Goal: Task Accomplishment & Management: Manage account settings

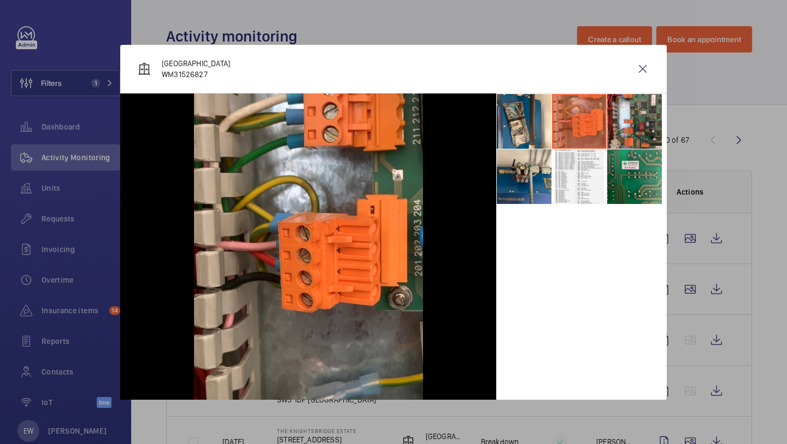
click at [656, 67] on div "Court House WM31526827" at bounding box center [393, 69] width 547 height 49
click at [645, 65] on wm-front-icon-button at bounding box center [643, 69] width 26 height 26
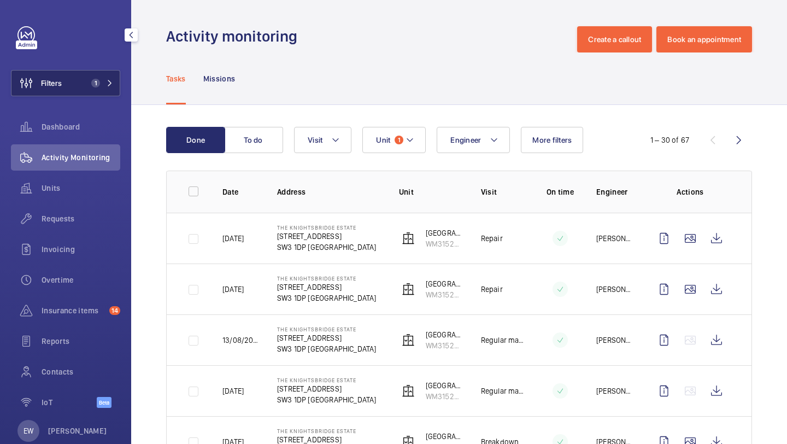
click at [92, 88] on button "Filters 1" at bounding box center [65, 83] width 109 height 26
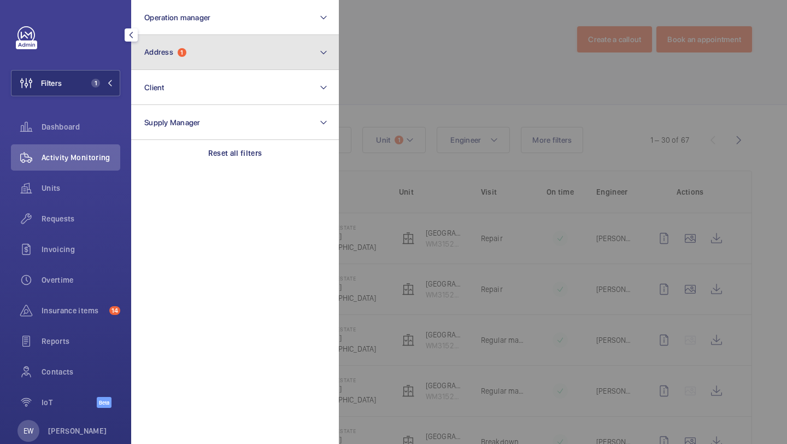
click at [166, 67] on button "Address 1" at bounding box center [235, 52] width 208 height 35
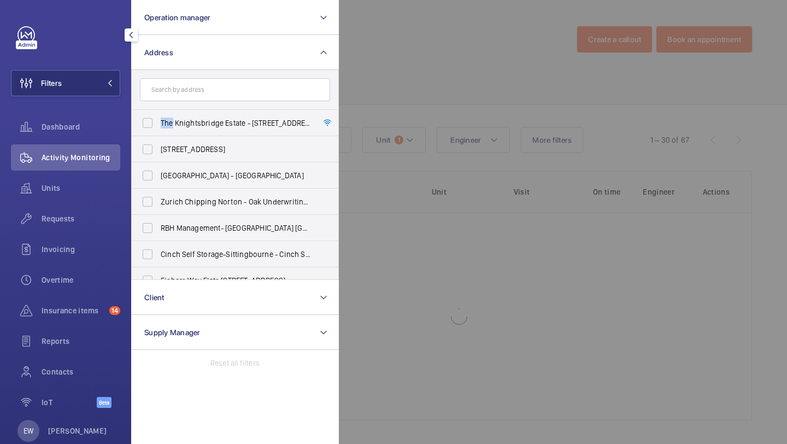
click at [169, 118] on span "The Knightsbridge Estate - [STREET_ADDRESS]" at bounding box center [236, 123] width 150 height 11
click at [159, 117] on input "The Knightsbridge Estate - [STREET_ADDRESS]" at bounding box center [148, 123] width 22 height 22
click at [170, 122] on span "The Knightsbridge Estate - [STREET_ADDRESS]" at bounding box center [236, 123] width 150 height 11
click at [159, 122] on input "The Knightsbridge Estate - [STREET_ADDRESS]" at bounding box center [148, 123] width 22 height 22
checkbox input "false"
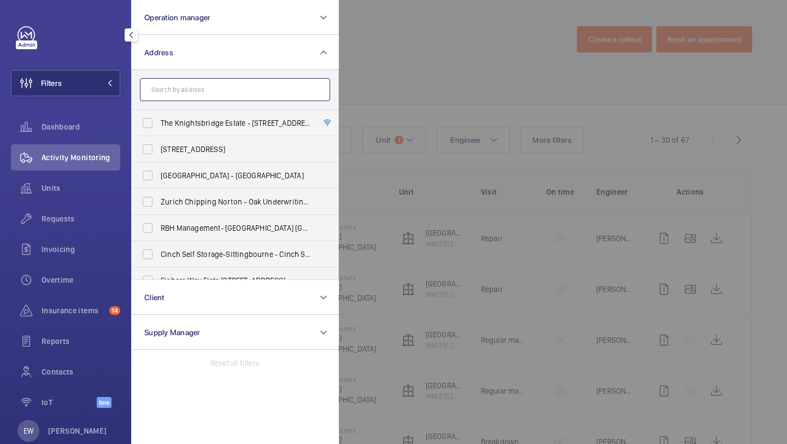
click at [173, 89] on input "text" at bounding box center [235, 89] width 190 height 23
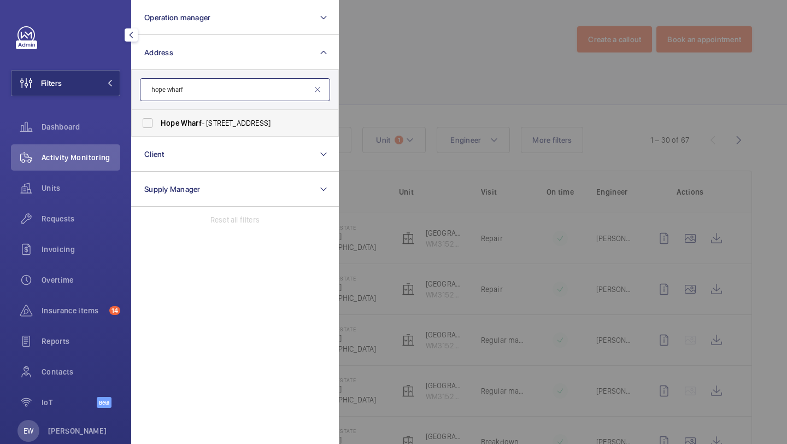
type input "hope wharf"
click at [192, 132] on label "Hope Wharf - [STREET_ADDRESS]" at bounding box center [227, 123] width 190 height 26
click at [159, 132] on input "Hope Wharf - [STREET_ADDRESS]" at bounding box center [148, 123] width 22 height 22
checkbox input "true"
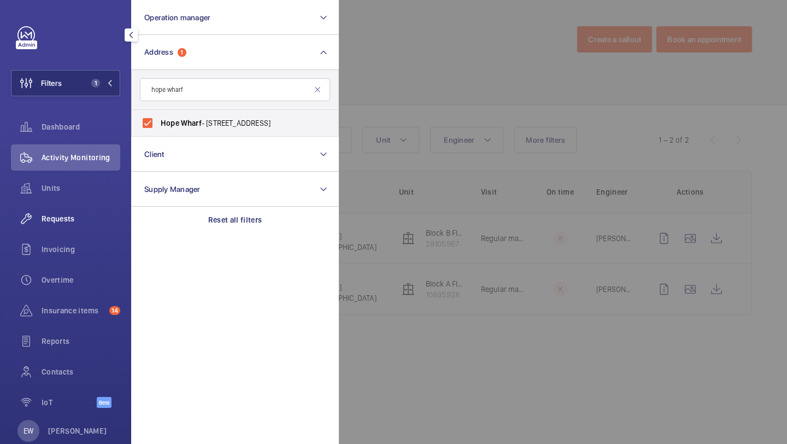
click at [110, 215] on span "Requests" at bounding box center [81, 218] width 79 height 11
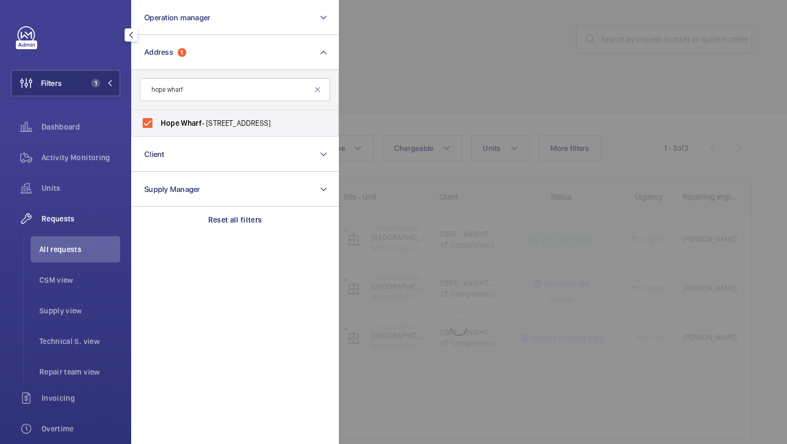
click at [396, 160] on div at bounding box center [732, 222] width 787 height 444
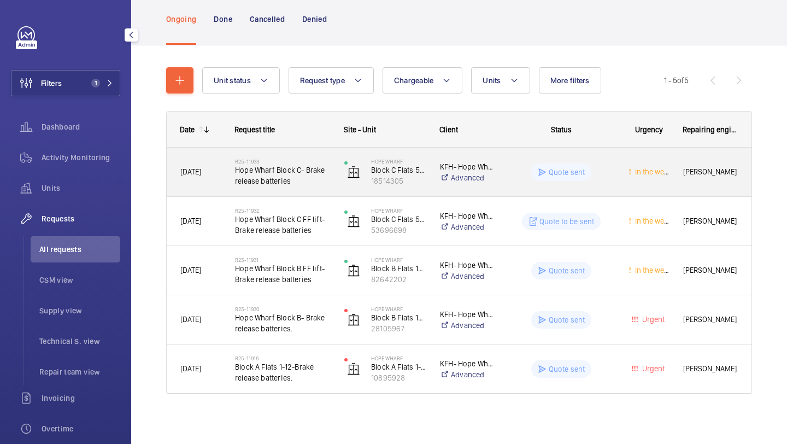
scroll to position [69, 0]
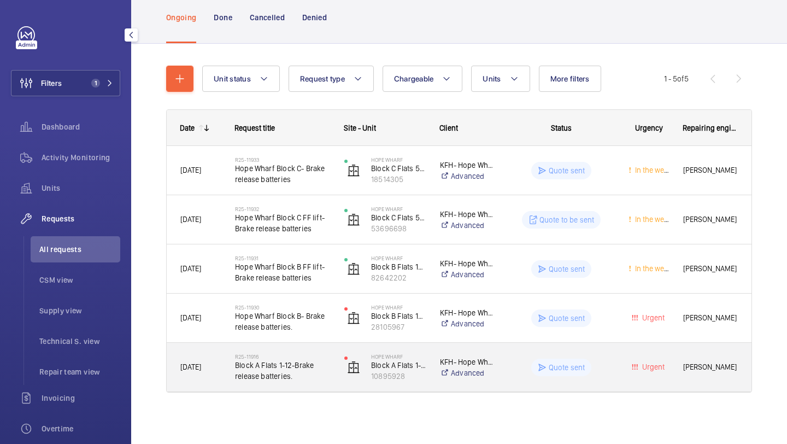
click at [287, 360] on span "Block A Flats 1-12-Brake release batteries." at bounding box center [282, 371] width 95 height 22
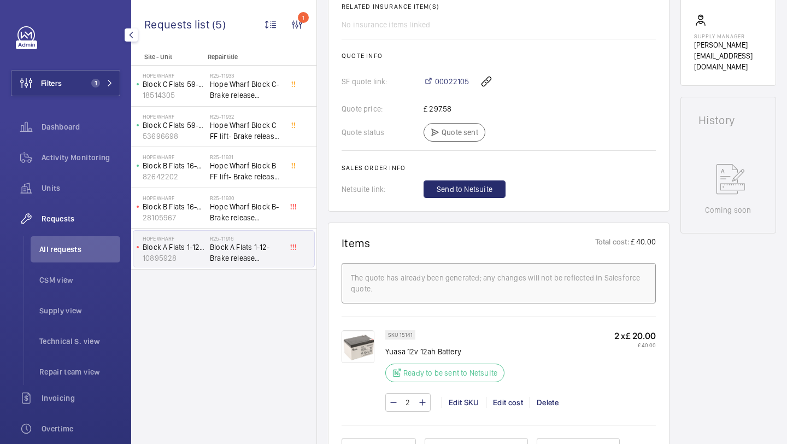
scroll to position [428, 0]
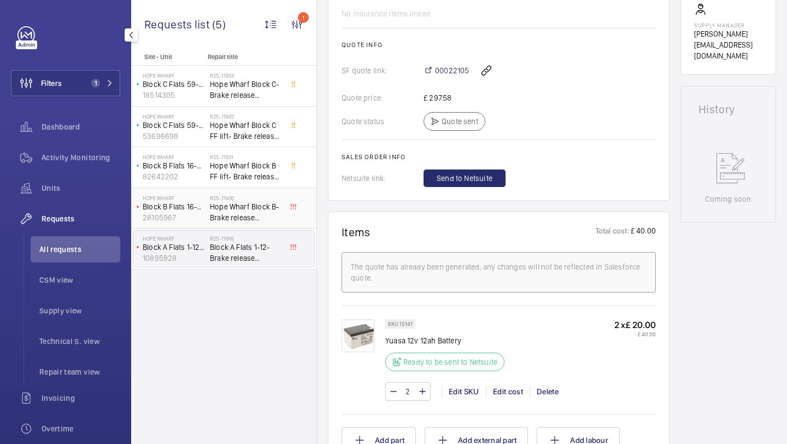
click at [271, 214] on span "Hope Wharf Block B- Brake release batteries." at bounding box center [246, 212] width 72 height 22
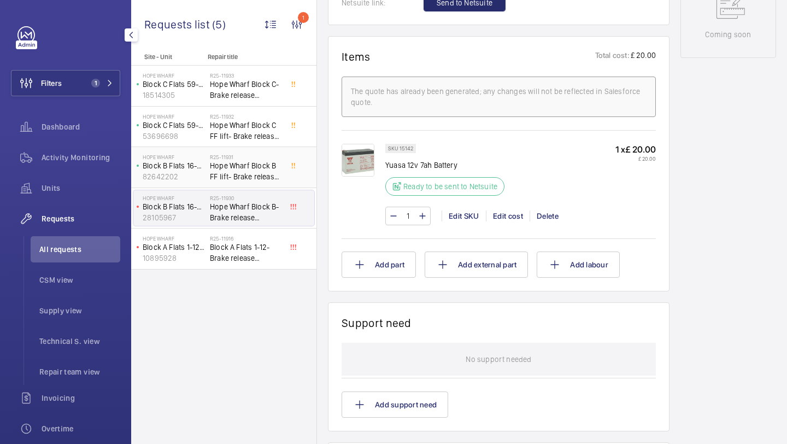
scroll to position [604, 0]
click at [251, 176] on span "Hope Wharf Block B FF lift- Brake release batteries" at bounding box center [246, 171] width 72 height 22
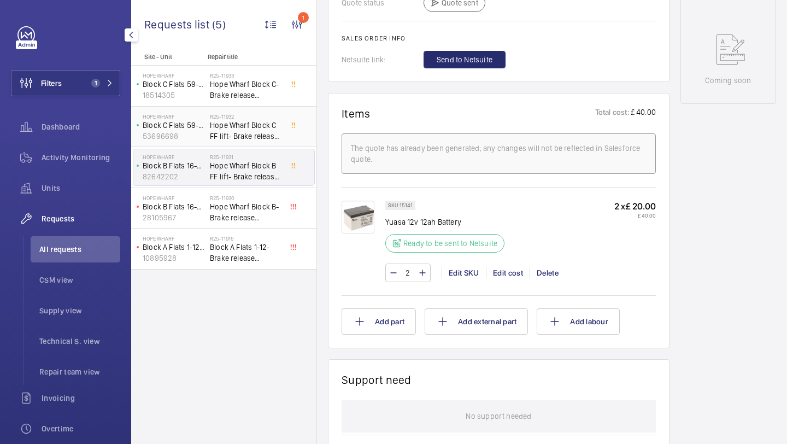
scroll to position [567, 0]
click at [249, 132] on span "Hope Wharf Block C FF lift- Brake release batteries" at bounding box center [246, 131] width 72 height 22
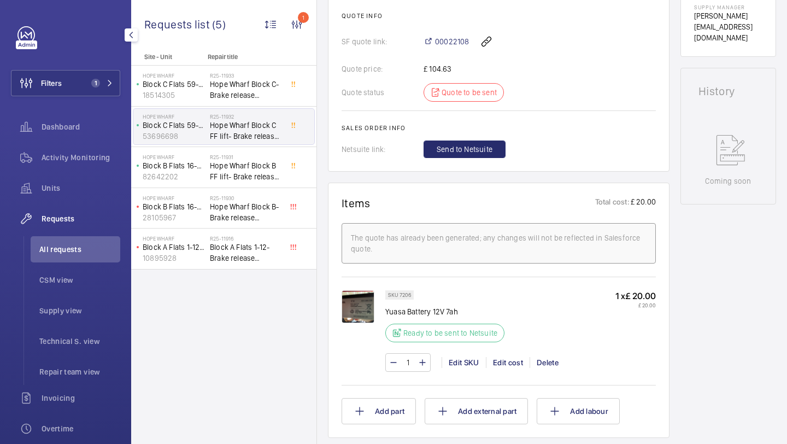
scroll to position [464, 0]
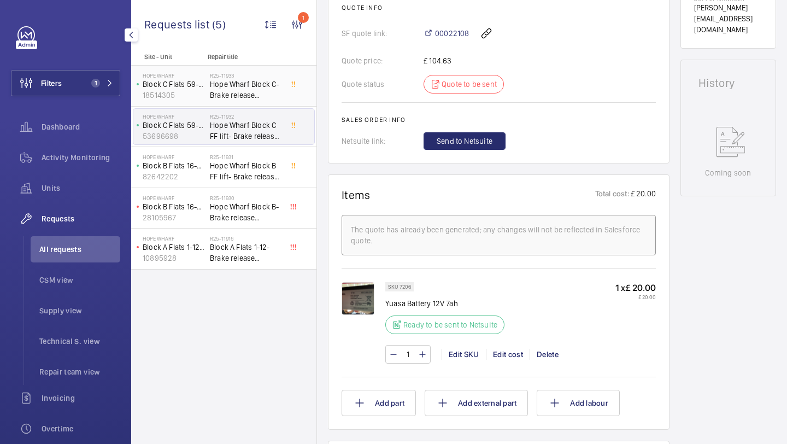
click at [249, 79] on span "Hope Wharf Block C- Brake release batteries" at bounding box center [246, 90] width 72 height 22
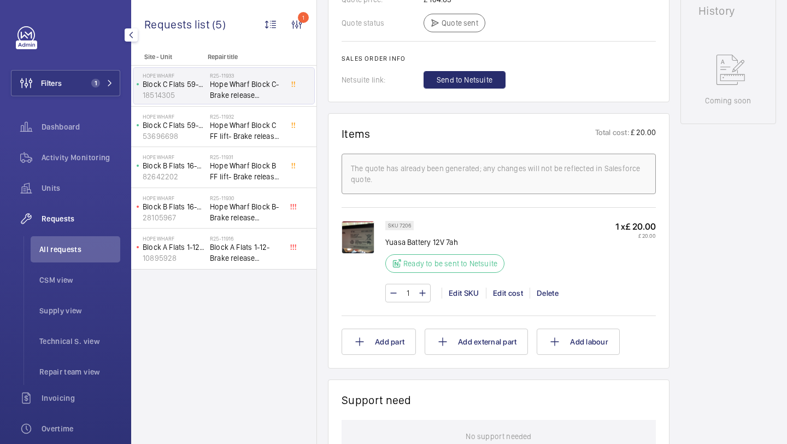
scroll to position [537, 0]
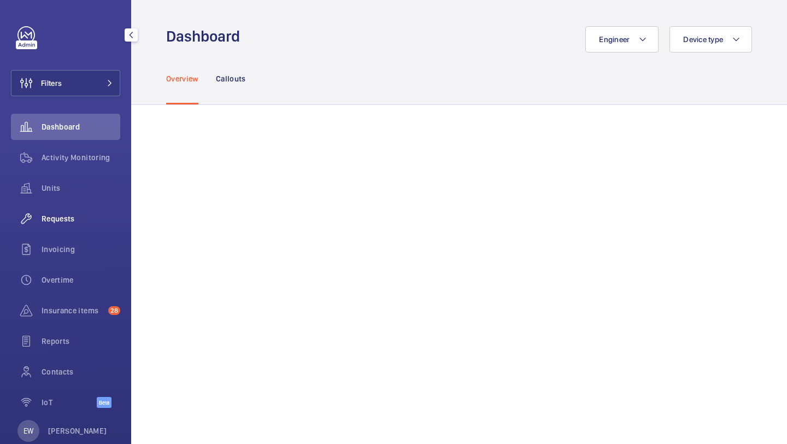
click at [65, 222] on span "Requests" at bounding box center [81, 218] width 79 height 11
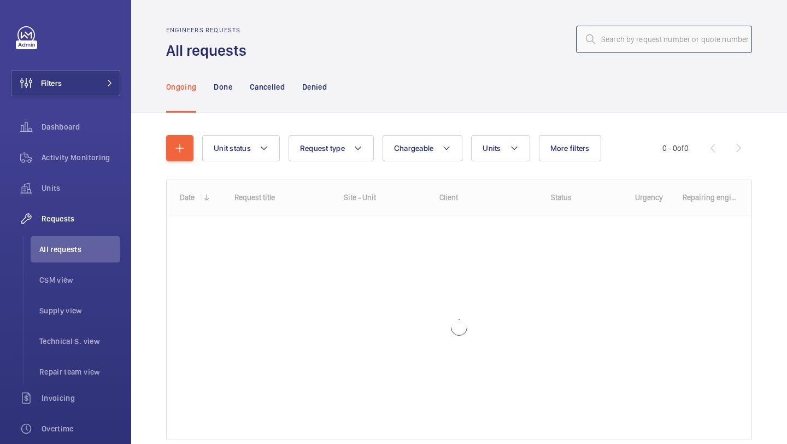
click at [619, 37] on input "text" at bounding box center [664, 39] width 176 height 27
paste input "R25-09157"
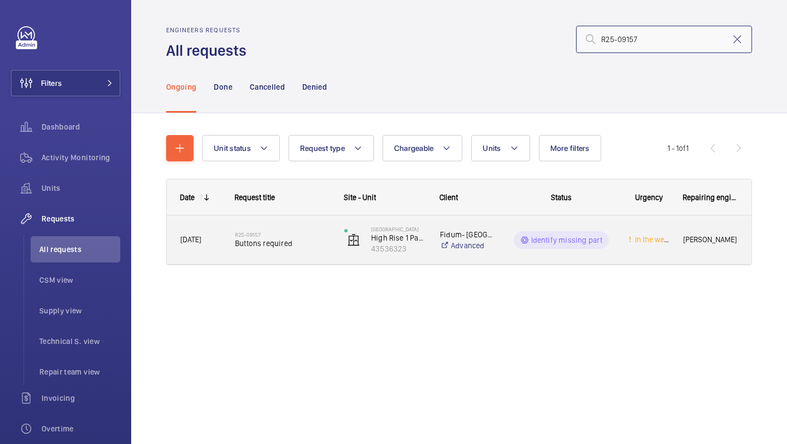
type input "R25-09157"
click at [292, 226] on div "R25-09157 Buttons required" at bounding box center [282, 240] width 95 height 32
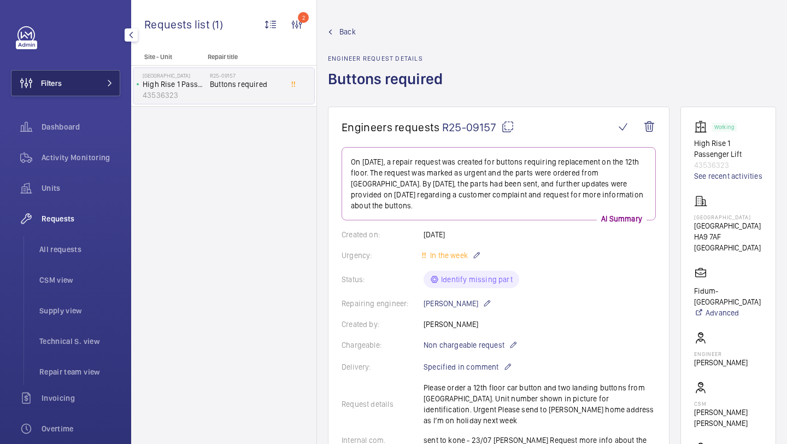
click at [80, 90] on button "Filters" at bounding box center [65, 83] width 109 height 26
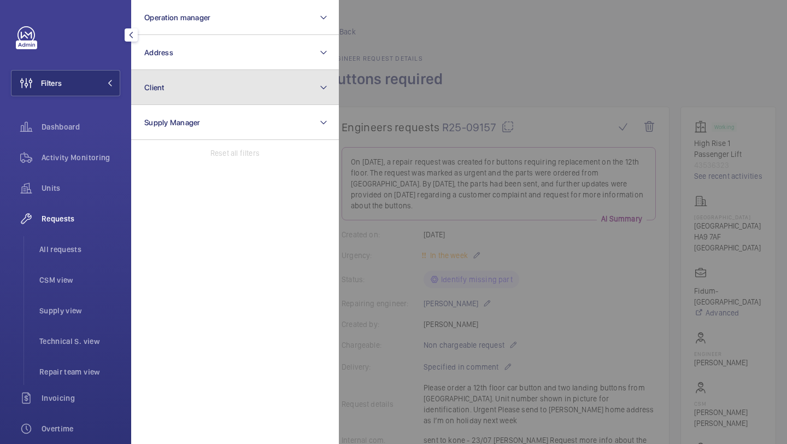
click at [148, 72] on button "Client" at bounding box center [235, 87] width 208 height 35
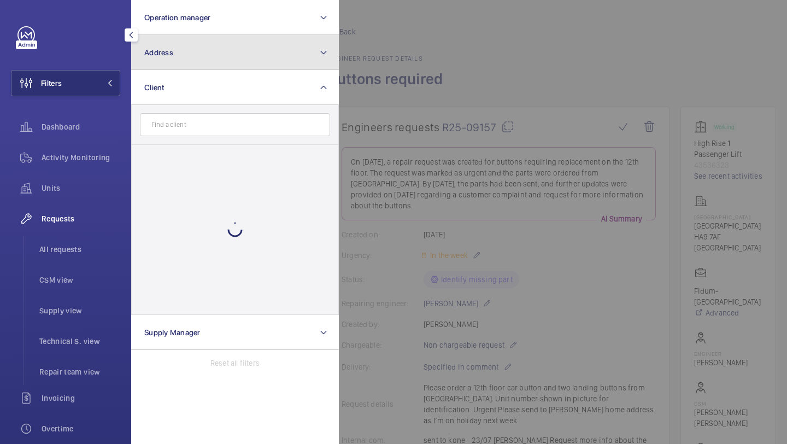
click at [154, 61] on button "Address" at bounding box center [235, 52] width 208 height 35
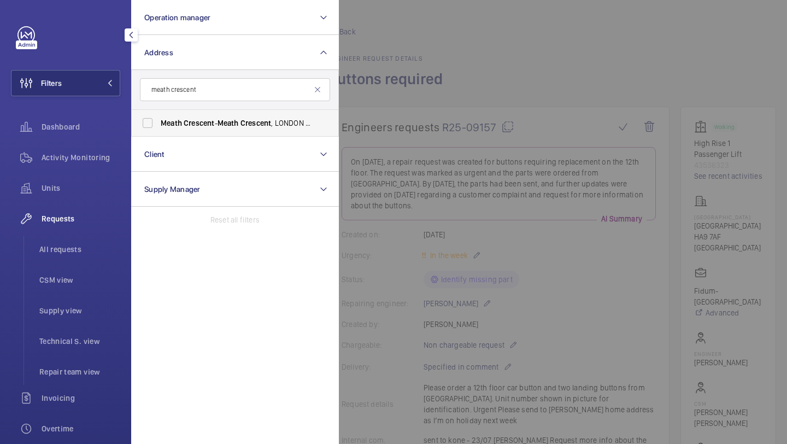
type input "meath crescent"
click at [170, 110] on label "Meath Crescent - Meath Crescent , LONDON E2 0QG" at bounding box center [227, 123] width 190 height 26
click at [159, 112] on input "Meath Crescent - Meath Crescent , LONDON E2 0QG" at bounding box center [148, 123] width 22 height 22
checkbox input "true"
click at [84, 235] on div "Requests All requests CSM view Supply view Technical S. view Repair team view" at bounding box center [65, 295] width 109 height 179
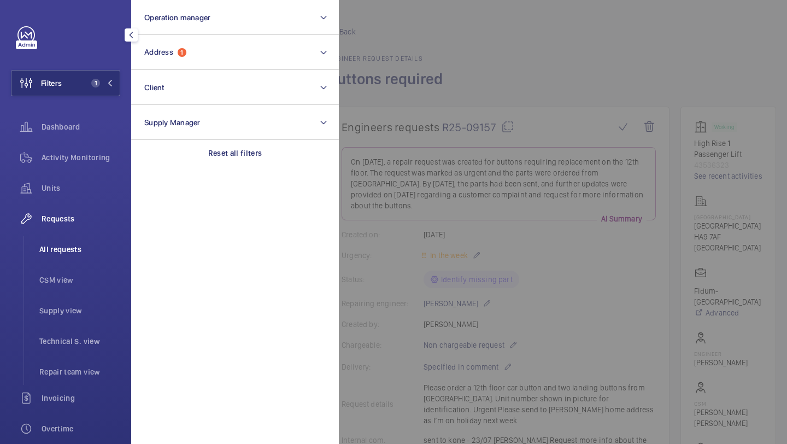
click at [79, 241] on li "All requests" at bounding box center [76, 249] width 90 height 26
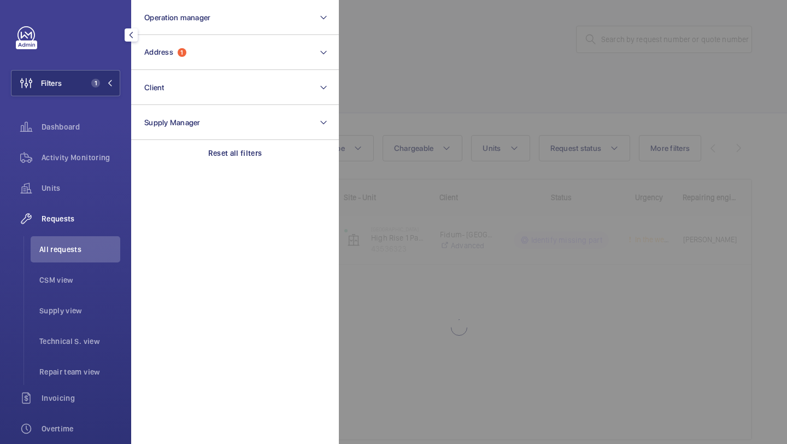
click at [426, 98] on div at bounding box center [732, 222] width 787 height 444
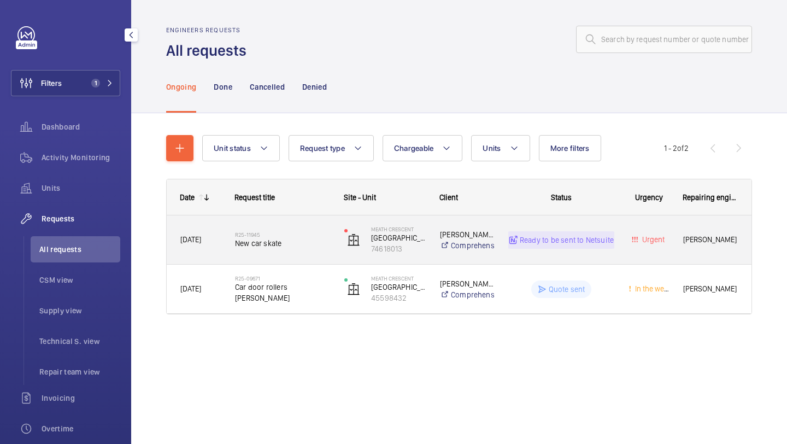
click at [296, 225] on div "R25-11945 New car skate" at bounding box center [282, 240] width 95 height 32
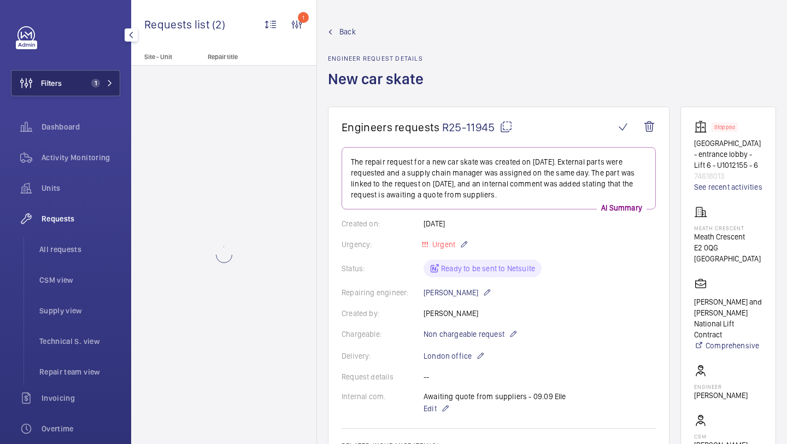
click at [96, 70] on button "Filters 1" at bounding box center [65, 83] width 109 height 26
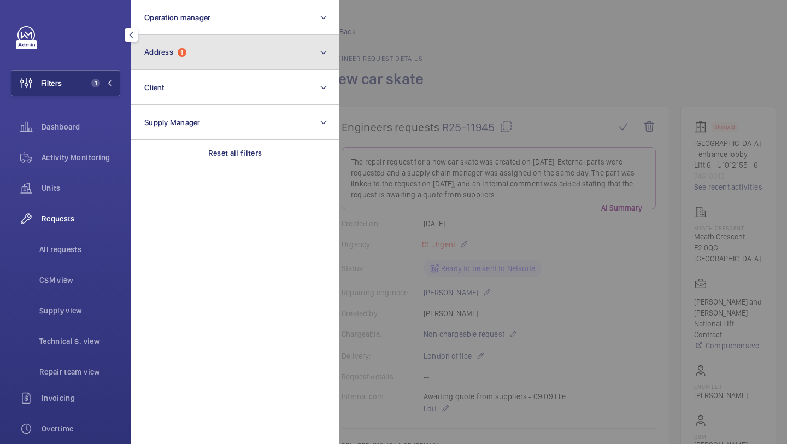
click at [167, 62] on button "Address 1" at bounding box center [235, 52] width 208 height 35
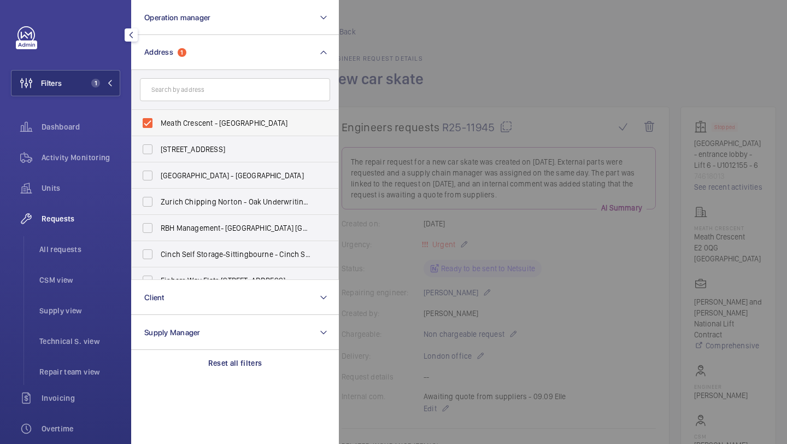
click at [167, 112] on label "Meath Crescent - Meath Crescent, LONDON E2 0QG" at bounding box center [227, 123] width 190 height 26
click at [159, 112] on input "Meath Crescent - Meath Crescent, LONDON E2 0QG" at bounding box center [148, 123] width 22 height 22
checkbox input "false"
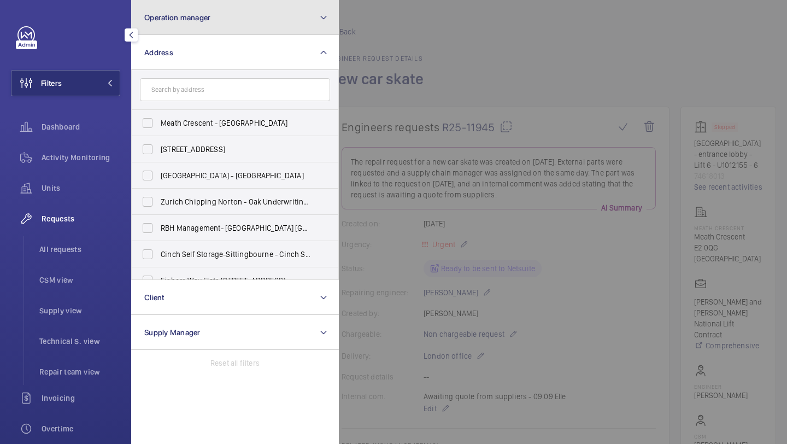
click at [191, 26] on button "Operation manager" at bounding box center [235, 17] width 208 height 35
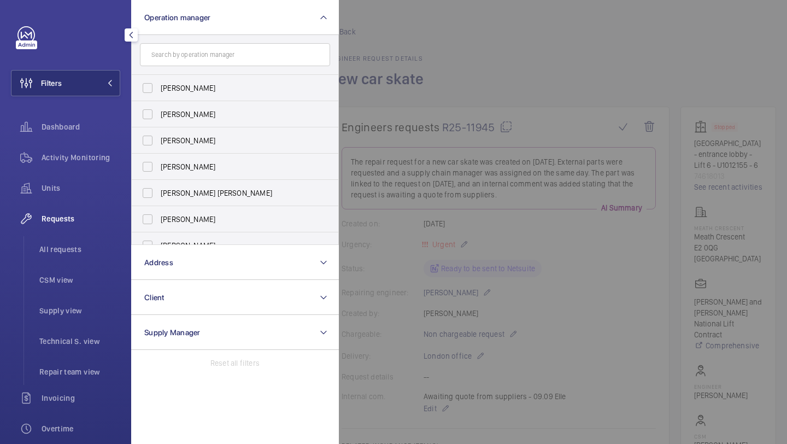
click at [179, 79] on label "Abby Archer" at bounding box center [227, 88] width 190 height 26
click at [159, 79] on input "Abby Archer" at bounding box center [148, 88] width 22 height 22
checkbox input "true"
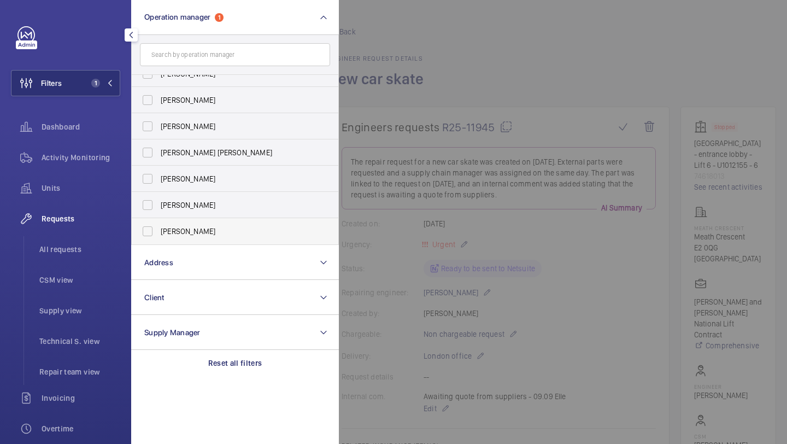
click at [181, 235] on span "[PERSON_NAME]" at bounding box center [236, 231] width 150 height 11
click at [159, 235] on input "[PERSON_NAME]" at bounding box center [148, 231] width 22 height 22
checkbox input "true"
click at [83, 193] on span "Units" at bounding box center [81, 188] width 79 height 11
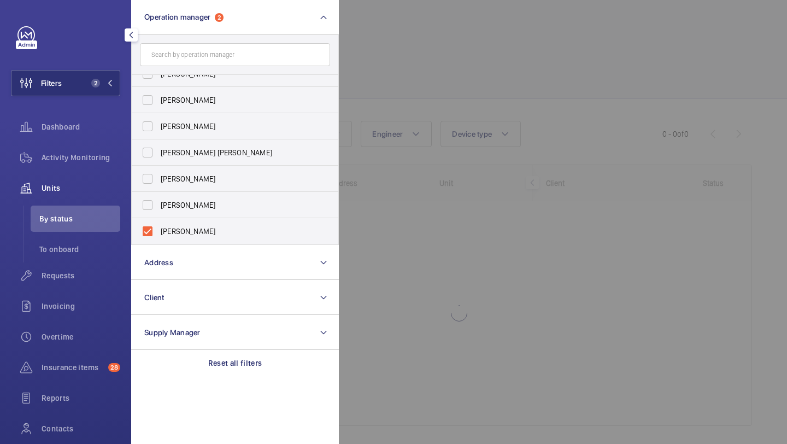
click at [423, 74] on div at bounding box center [732, 222] width 787 height 444
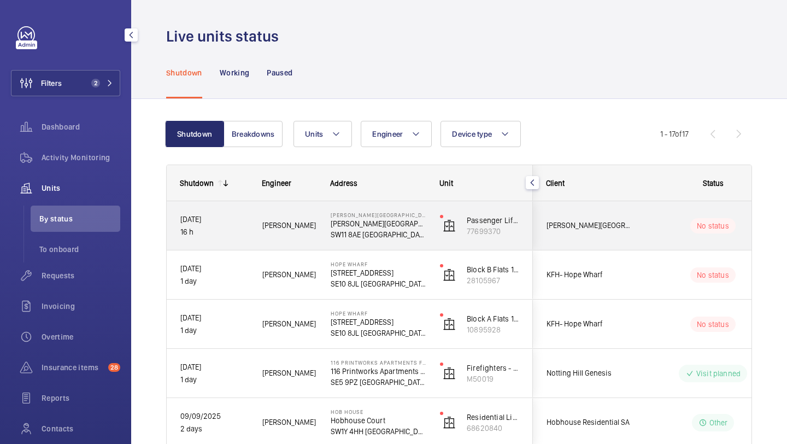
click at [606, 218] on div "Pestana Chelsea Bridge Hotel" at bounding box center [582, 225] width 97 height 34
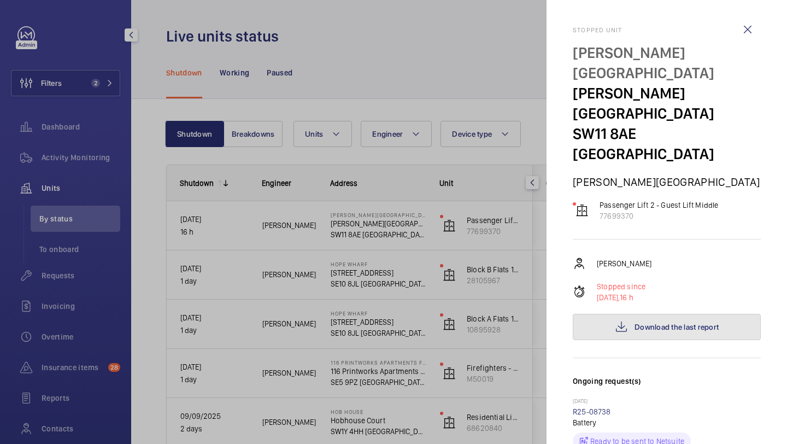
click at [611, 314] on button "Download the last report" at bounding box center [667, 327] width 188 height 26
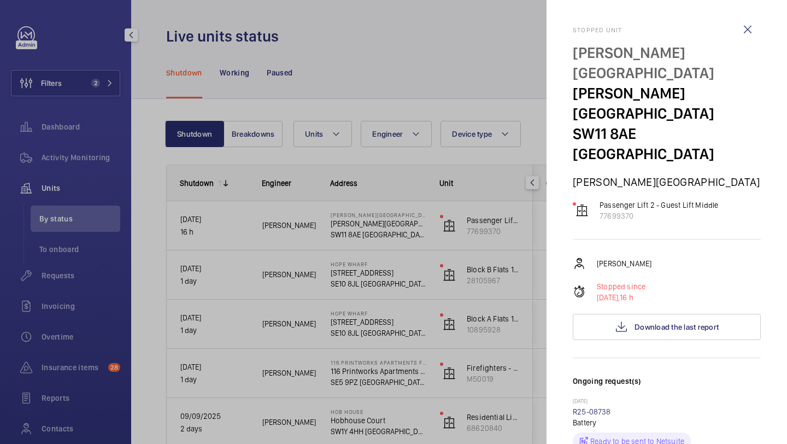
click at [98, 91] on div at bounding box center [393, 222] width 787 height 444
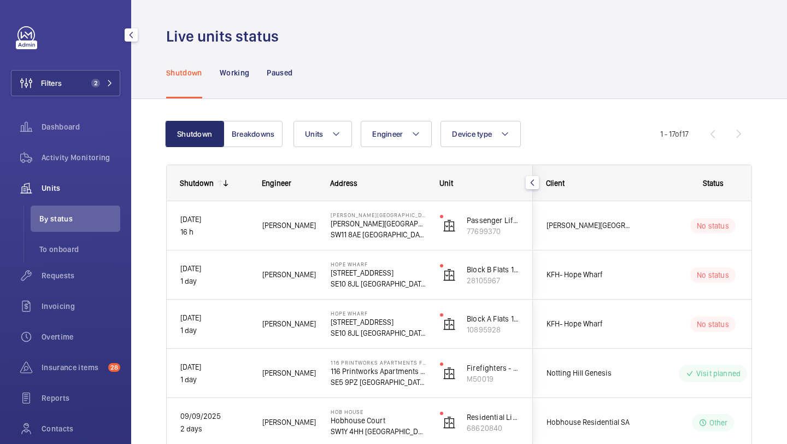
click at [85, 89] on div at bounding box center [393, 222] width 787 height 444
click at [84, 90] on button "Filters 2" at bounding box center [65, 83] width 109 height 26
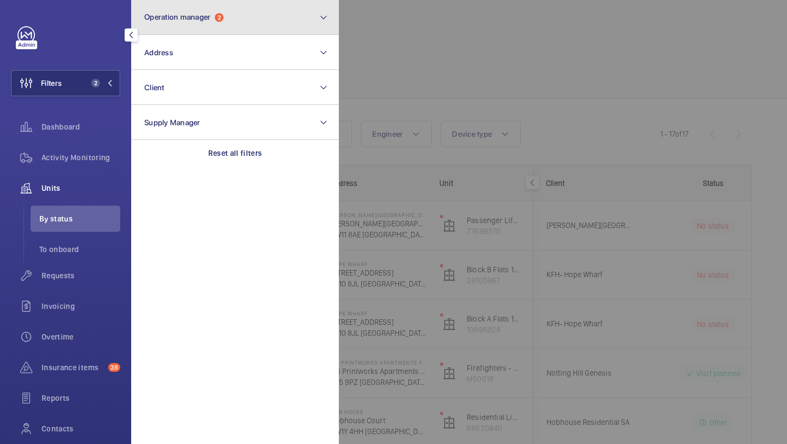
click at [186, 33] on button "Operation manager 2" at bounding box center [235, 17] width 208 height 35
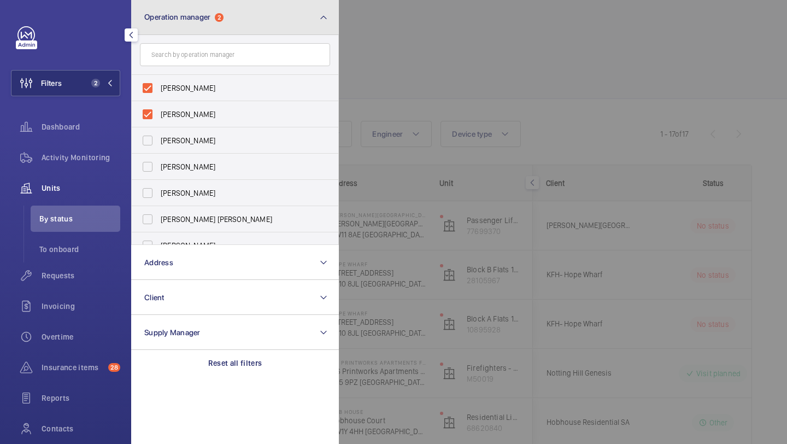
click at [178, 24] on button "Operation manager 2" at bounding box center [235, 17] width 208 height 35
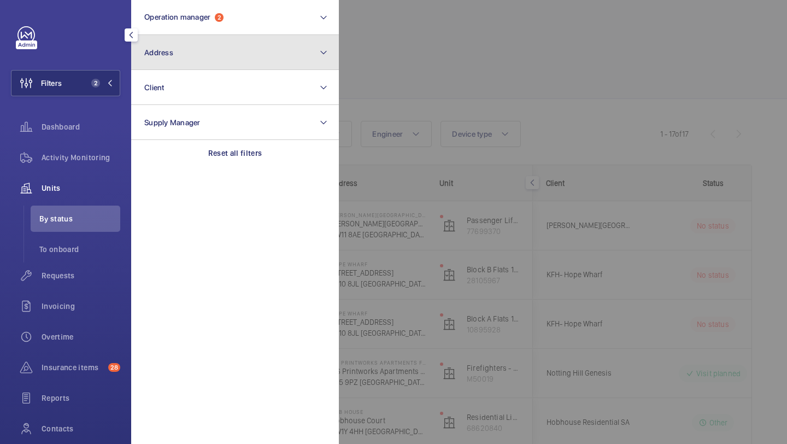
click at [170, 45] on button "Address" at bounding box center [235, 52] width 208 height 35
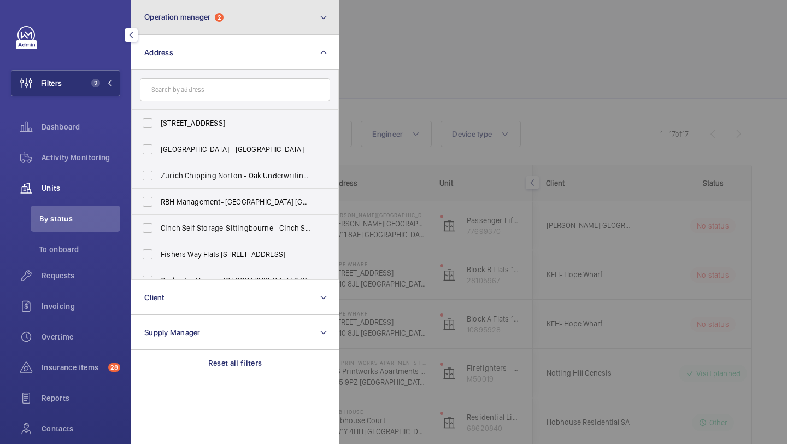
click at [168, 32] on button "Operation manager 2" at bounding box center [235, 17] width 208 height 35
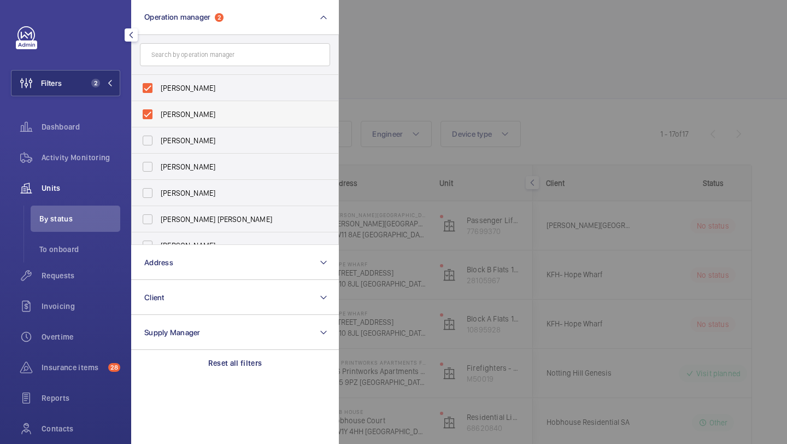
click at [168, 103] on label "[PERSON_NAME]" at bounding box center [227, 114] width 190 height 26
click at [159, 103] on input "[PERSON_NAME]" at bounding box center [148, 114] width 22 height 22
checkbox input "false"
click at [168, 92] on span "Abby Archer" at bounding box center [236, 88] width 150 height 11
click at [159, 92] on input "Abby Archer" at bounding box center [148, 88] width 22 height 22
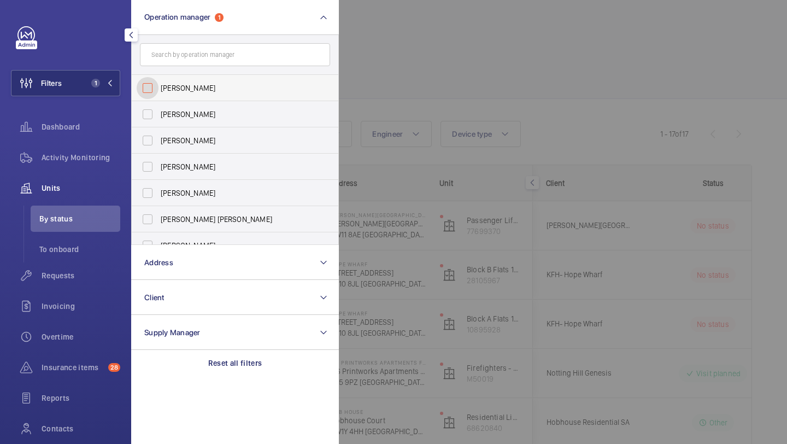
checkbox input "false"
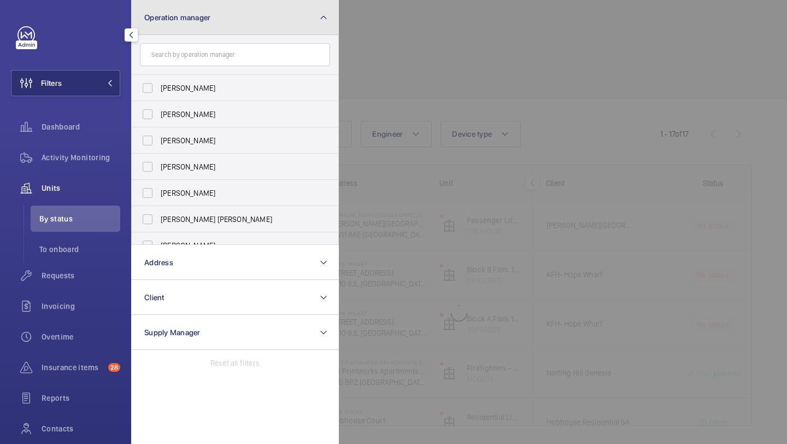
click at [200, 17] on span "Operation manager" at bounding box center [177, 17] width 66 height 9
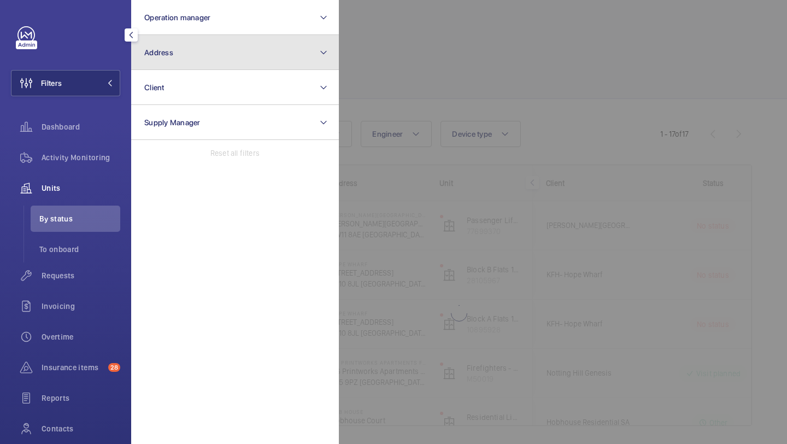
click at [192, 48] on button "Address" at bounding box center [235, 52] width 208 height 35
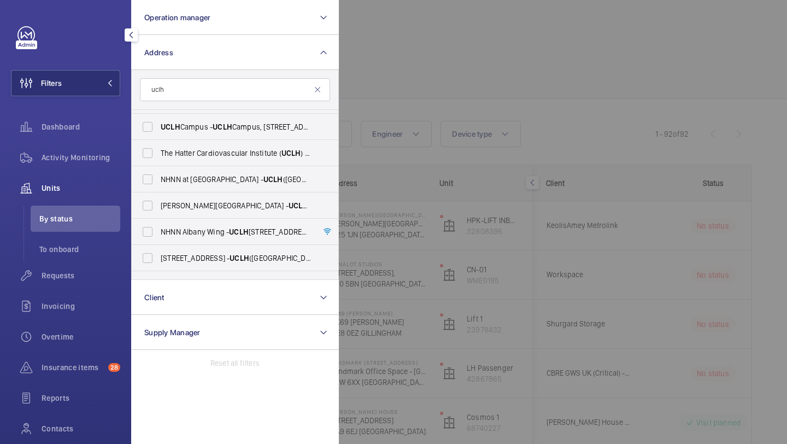
scroll to position [172, 0]
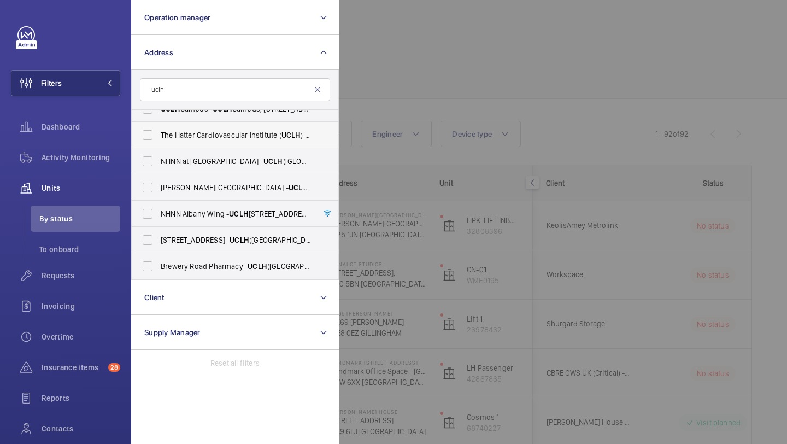
type input "uclh"
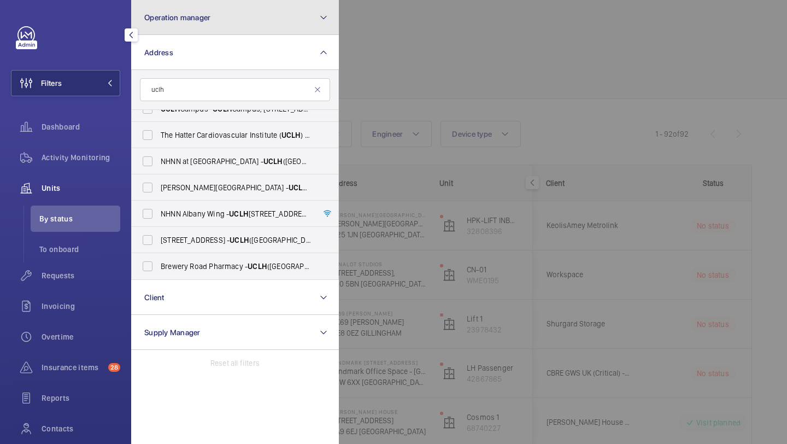
click at [262, 9] on button "Operation manager" at bounding box center [235, 17] width 208 height 35
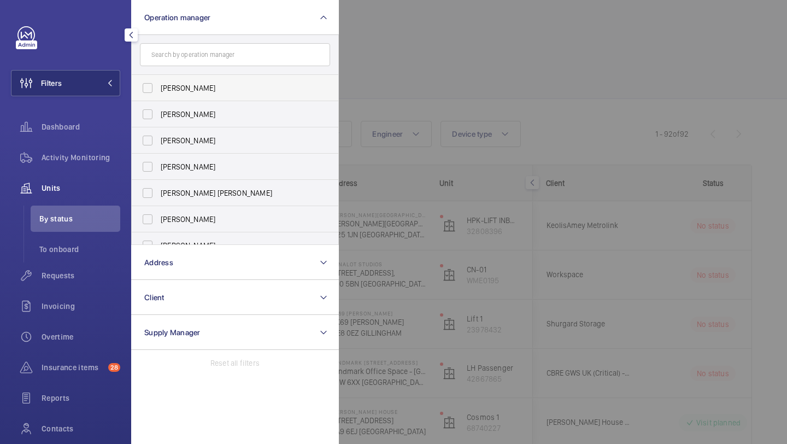
click at [224, 79] on label "Abby Archer" at bounding box center [227, 88] width 190 height 26
click at [159, 79] on input "Abby Archer" at bounding box center [148, 88] width 22 height 22
checkbox input "true"
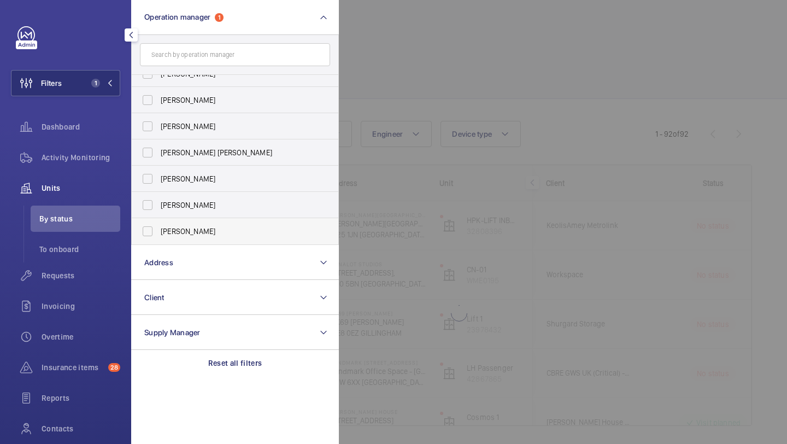
click at [204, 227] on span "[PERSON_NAME]" at bounding box center [236, 231] width 150 height 11
click at [159, 227] on input "[PERSON_NAME]" at bounding box center [148, 231] width 22 height 22
checkbox input "true"
click at [426, 78] on div at bounding box center [732, 222] width 787 height 444
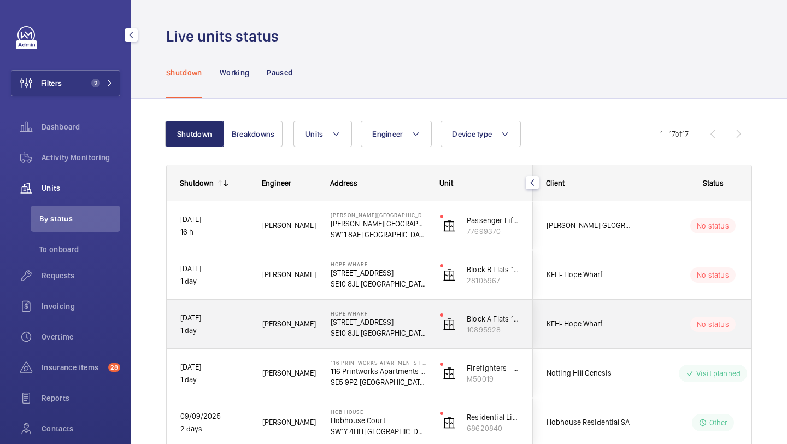
click at [611, 315] on div "KFH- Hope Wharf" at bounding box center [582, 324] width 97 height 34
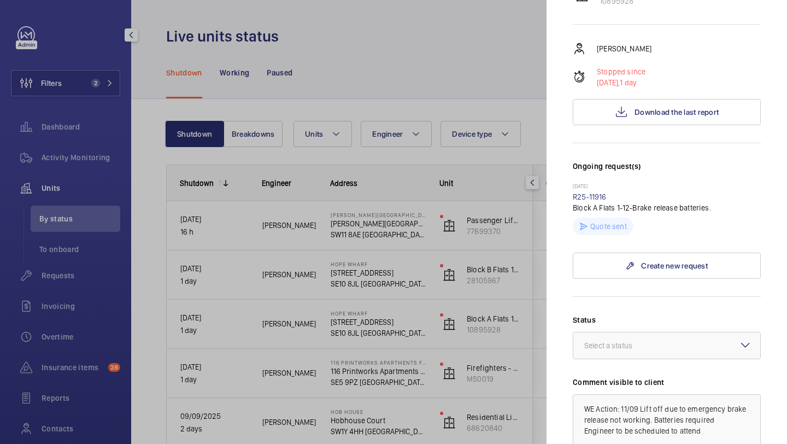
scroll to position [391, 0]
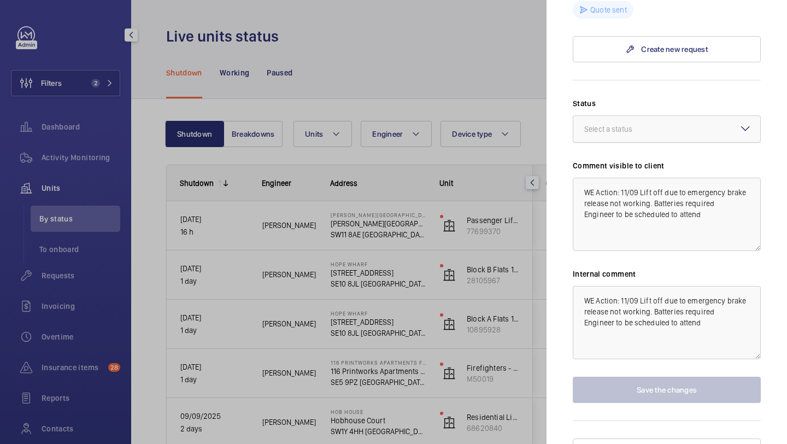
click at [641, 124] on div "Select a status" at bounding box center [621, 129] width 75 height 11
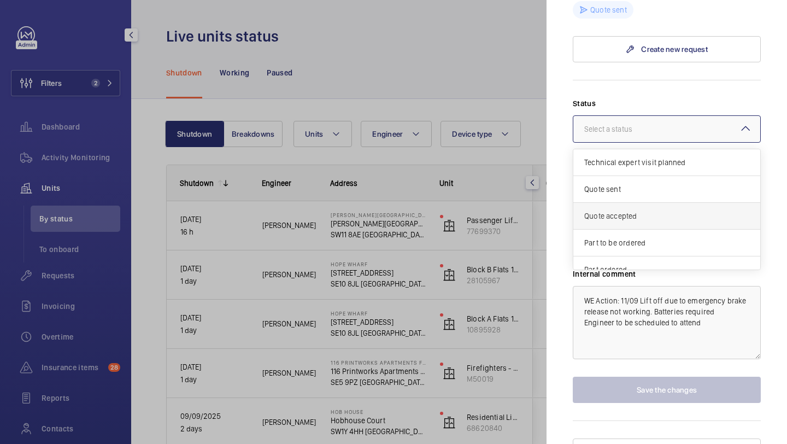
scroll to position [93, 0]
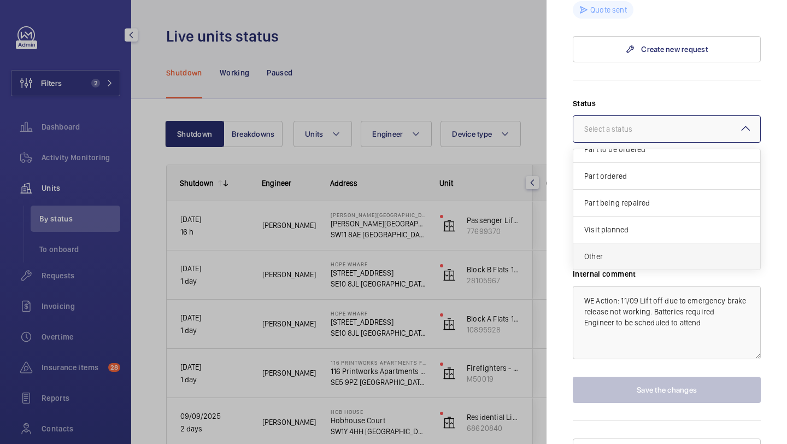
click at [627, 251] on span "Other" at bounding box center [666, 256] width 165 height 11
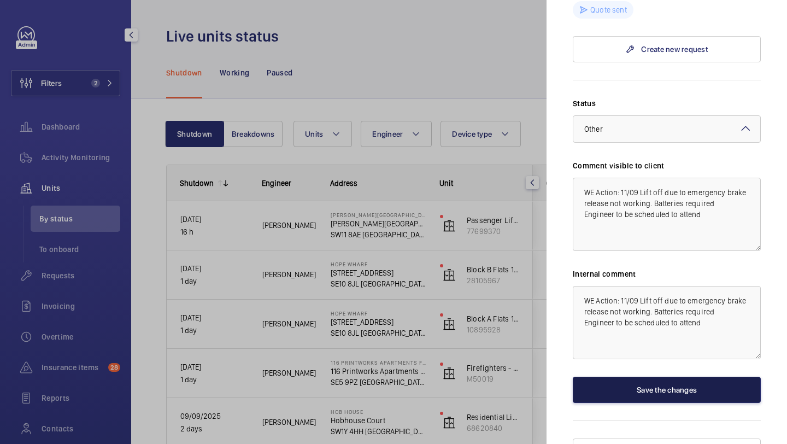
click at [629, 377] on button "Save the changes" at bounding box center [667, 390] width 188 height 26
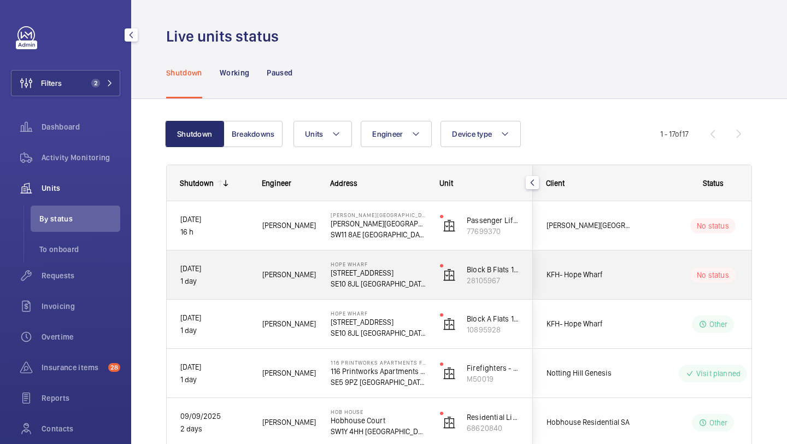
click at [638, 274] on div "No status" at bounding box center [706, 274] width 149 height 37
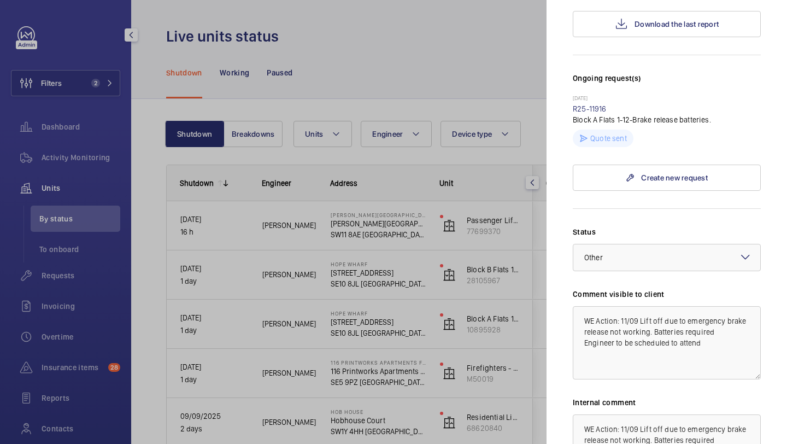
scroll to position [391, 0]
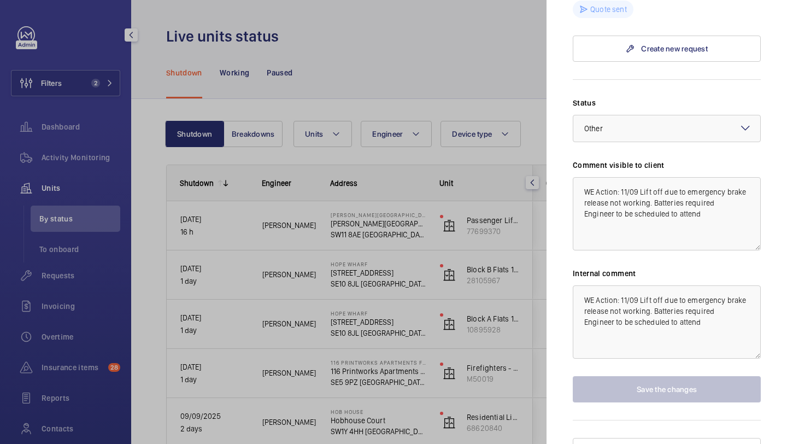
click at [638, 118] on div at bounding box center [666, 128] width 187 height 26
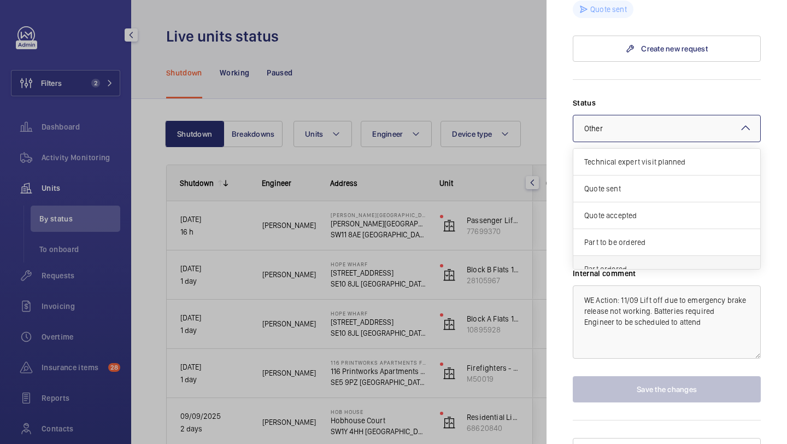
scroll to position [93, 0]
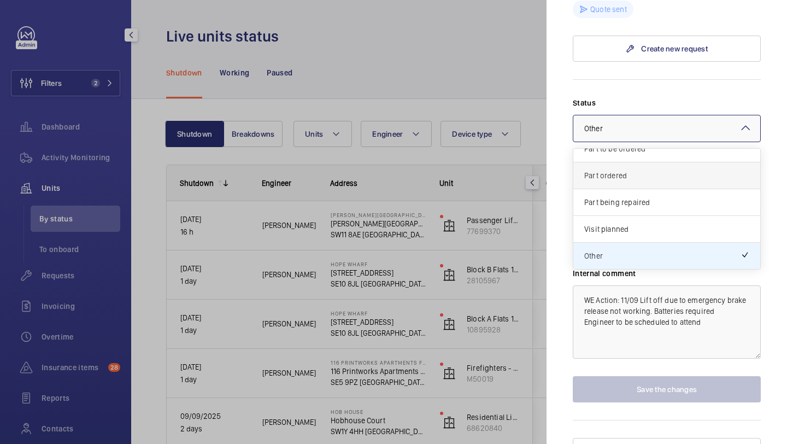
click at [632, 166] on div "Part ordered" at bounding box center [666, 175] width 187 height 27
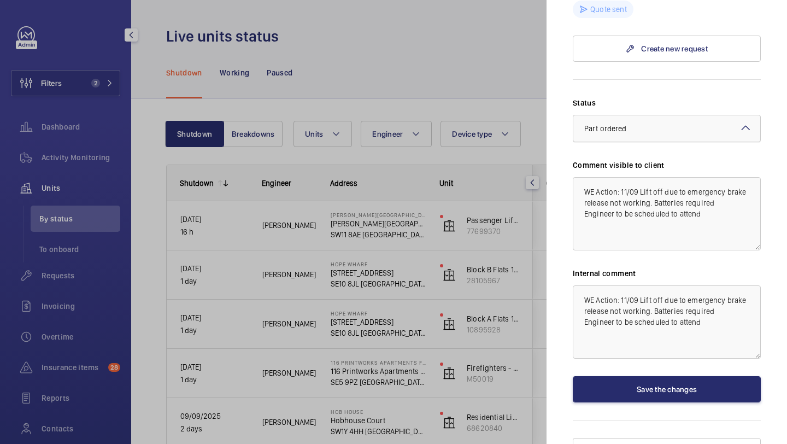
click at [634, 123] on div "Select a status × Part ordered" at bounding box center [666, 128] width 187 height 11
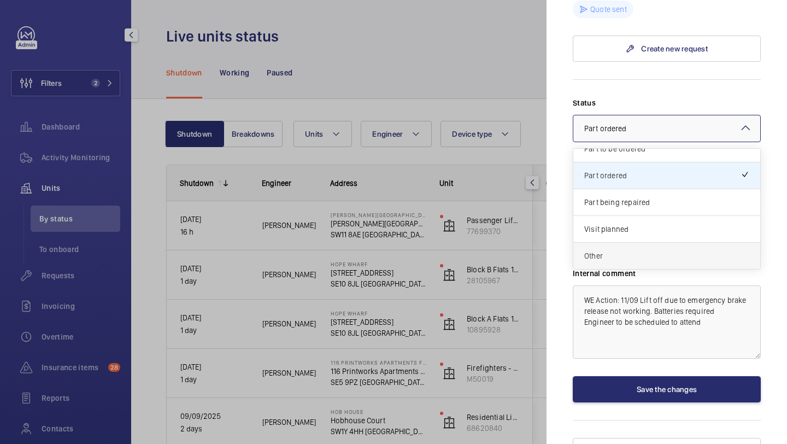
click at [631, 250] on span "Other" at bounding box center [666, 255] width 165 height 11
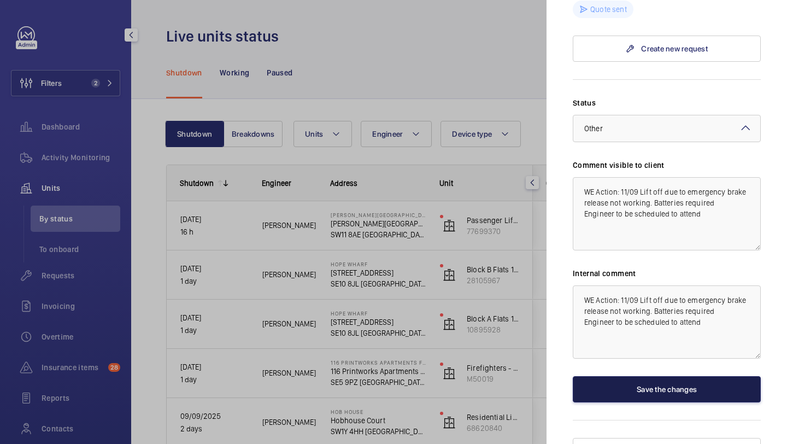
click at [636, 376] on button "Save the changes" at bounding box center [667, 389] width 188 height 26
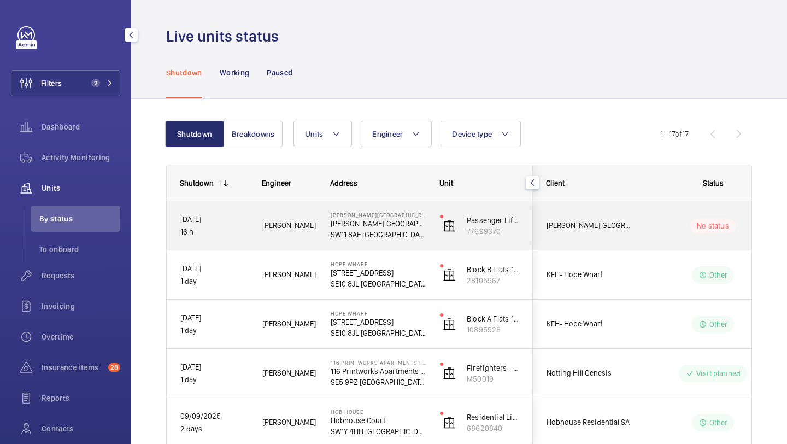
click at [636, 226] on div "No status" at bounding box center [706, 225] width 149 height 37
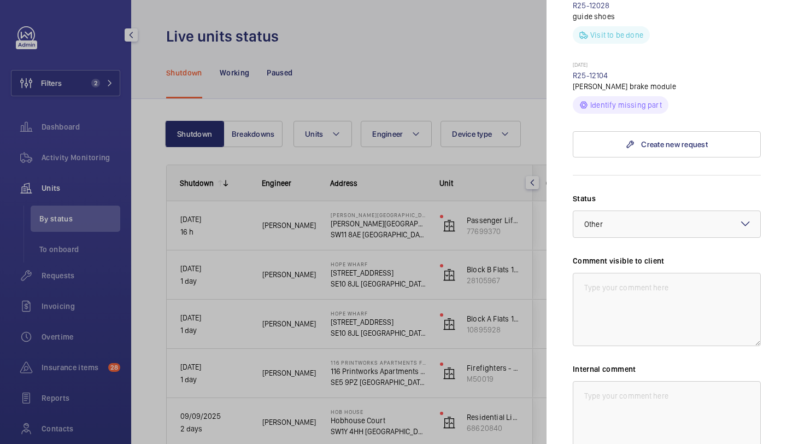
scroll to position [655, 0]
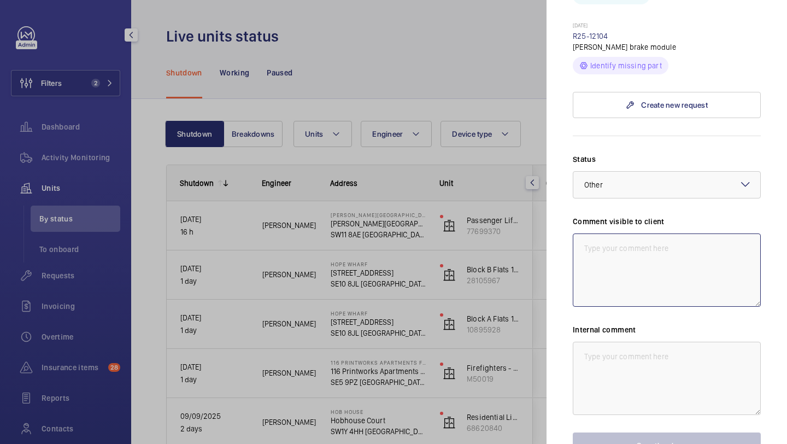
click at [626, 245] on textarea at bounding box center [667, 269] width 188 height 73
click at [627, 179] on div "× Other" at bounding box center [607, 184] width 46 height 11
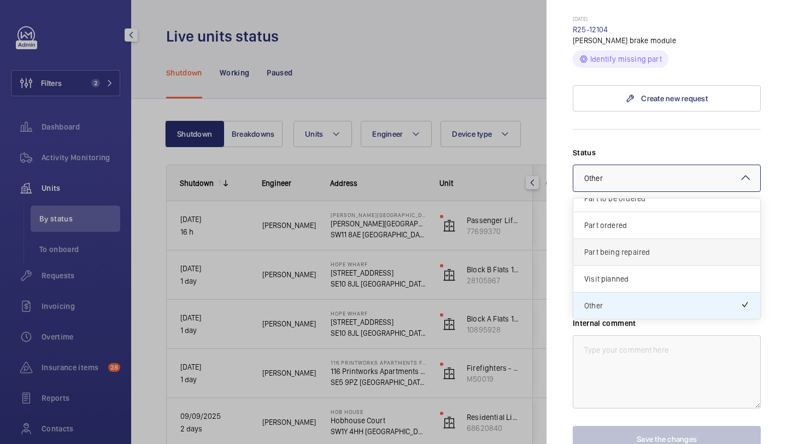
scroll to position [80, 0]
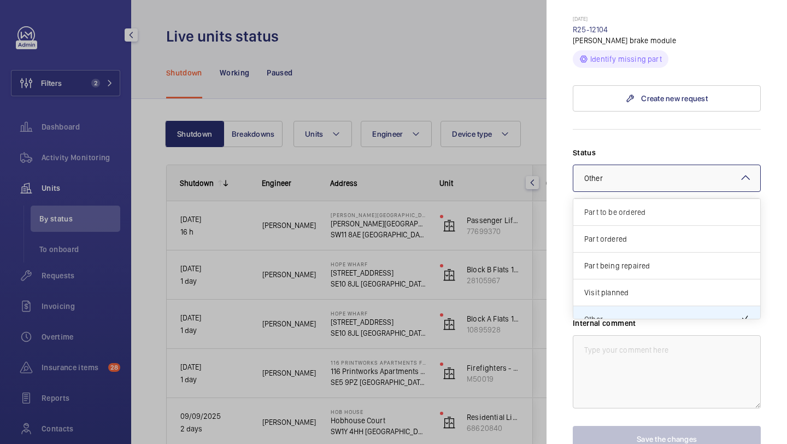
click at [625, 199] on div "Part to be ordered" at bounding box center [666, 212] width 187 height 27
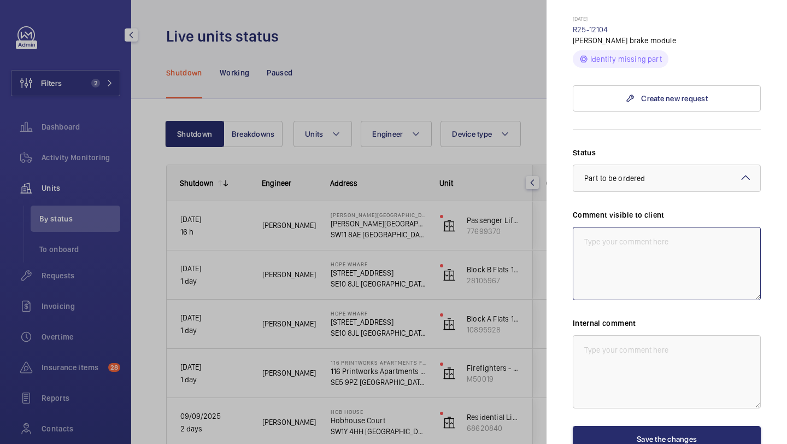
click at [624, 227] on textarea at bounding box center [667, 263] width 188 height 73
drag, startPoint x: 654, startPoint y: 237, endPoint x: 575, endPoint y: 220, distance: 81.1
click at [575, 227] on textarea "WM ACTION 12.09 - Board required, supply chain currently sourcing." at bounding box center [667, 263] width 188 height 73
type textarea "WM ACTION 12.09 - Board required, supply chain currently sourcing."
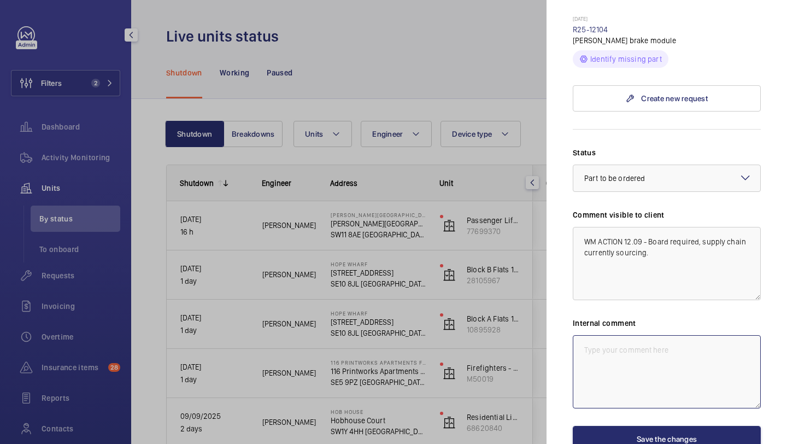
click at [605, 335] on textarea at bounding box center [667, 371] width 188 height 73
paste textarea "WM ACTION 12.09 - Board required, supply chain currently sourcing."
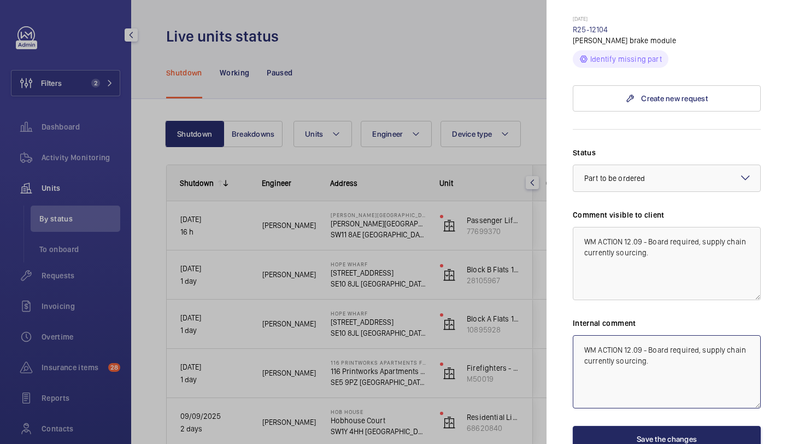
type textarea "WM ACTION 12.09 - Board required, supply chain currently sourcing."
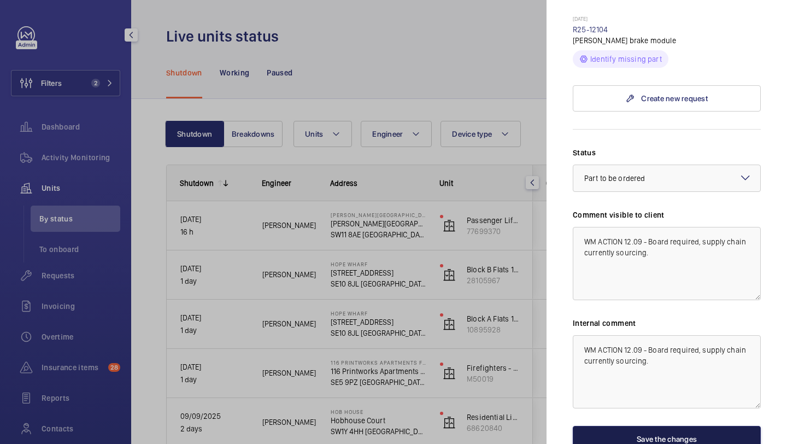
click at [607, 426] on button "Save the changes" at bounding box center [667, 439] width 188 height 26
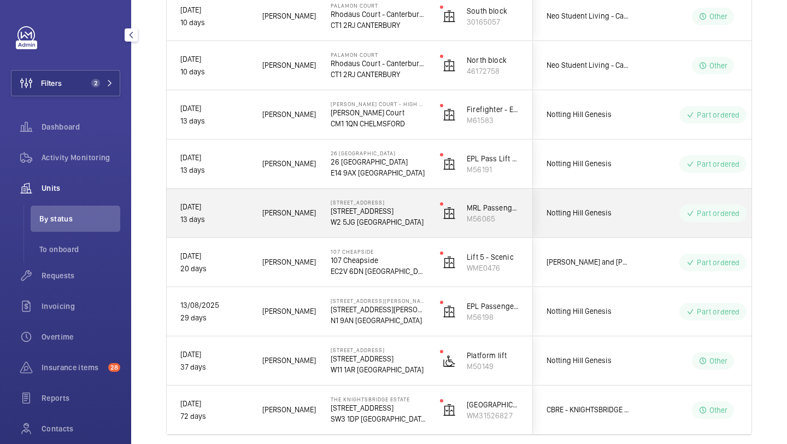
scroll to position [589, 0]
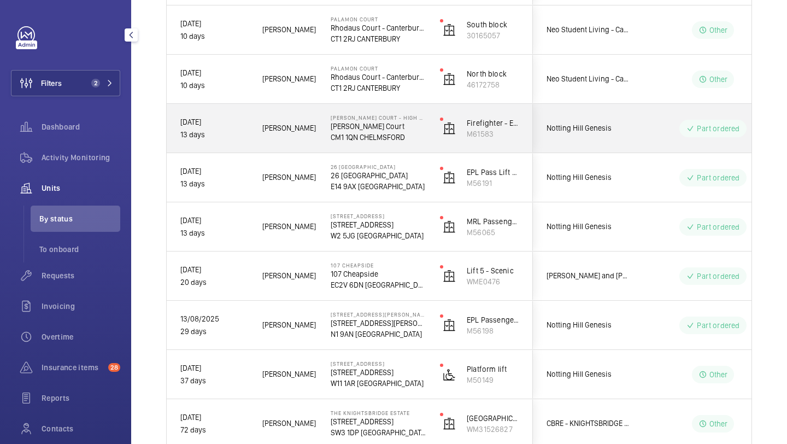
click at [599, 135] on div "Notting Hill Genesis" at bounding box center [582, 128] width 97 height 34
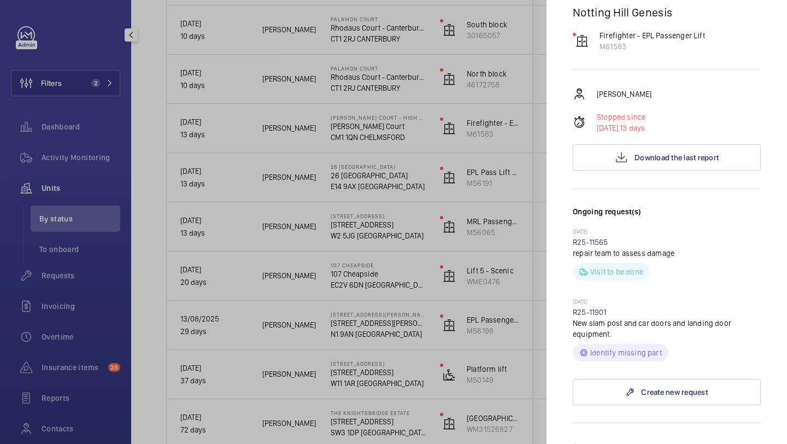
scroll to position [304, 0]
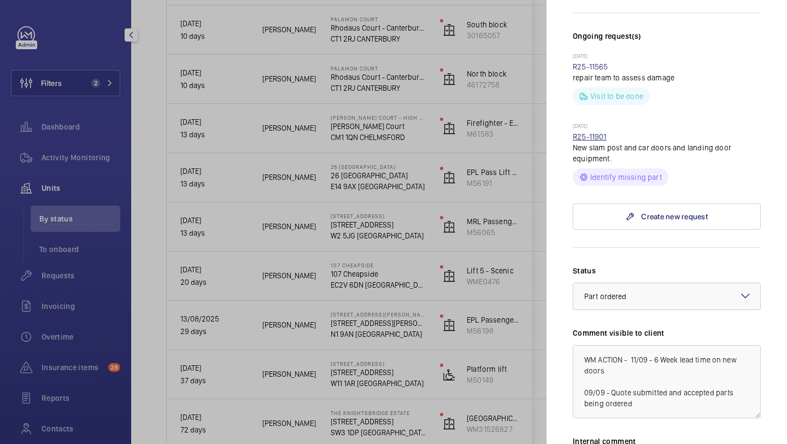
click at [595, 137] on link "R25-11901" at bounding box center [590, 136] width 34 height 9
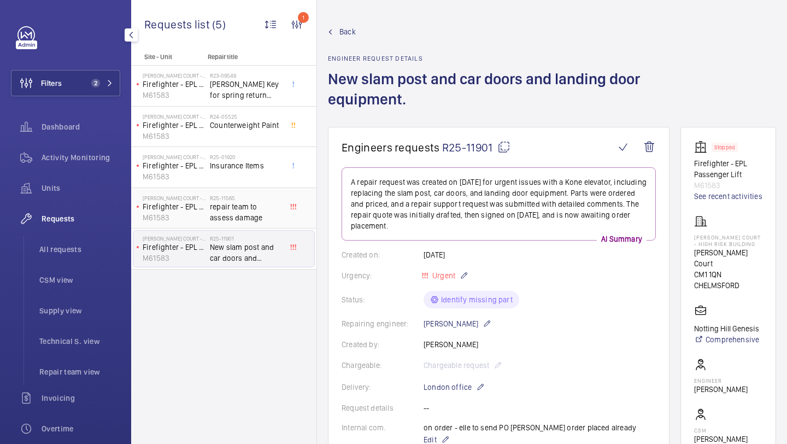
click at [256, 203] on span "repair team to assess damage" at bounding box center [246, 212] width 72 height 22
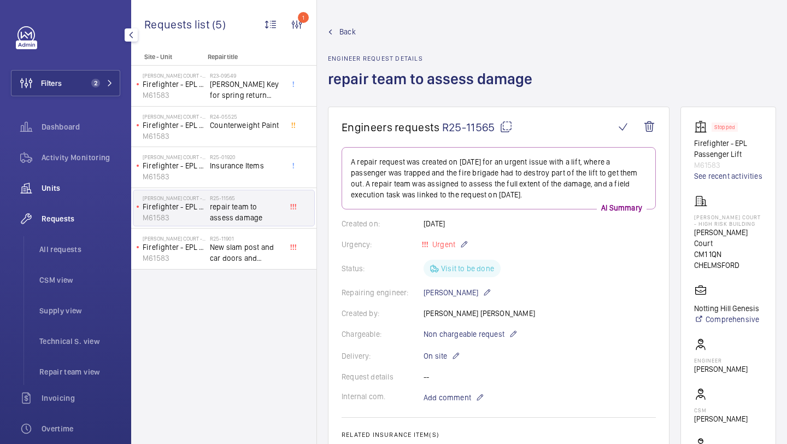
click at [90, 175] on div "Units" at bounding box center [65, 188] width 109 height 26
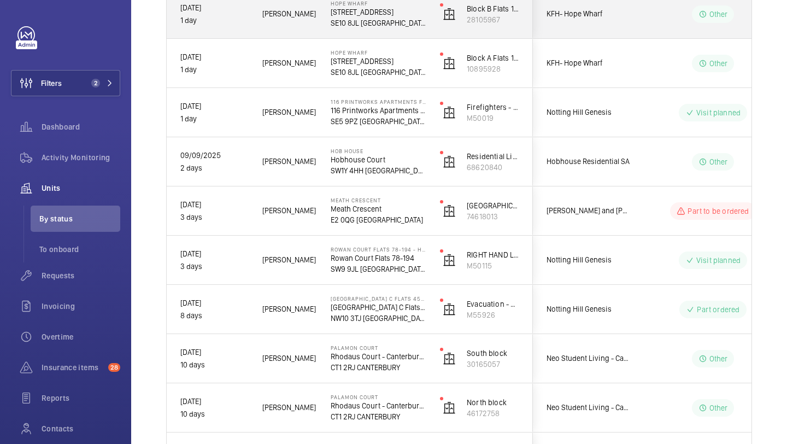
scroll to position [647, 0]
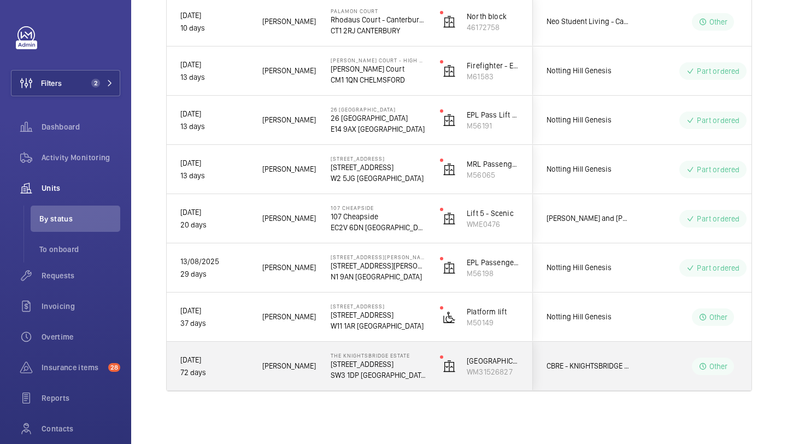
click at [602, 355] on div "CBRE - KNIGHTSBRIDGE ESTATE" at bounding box center [582, 366] width 97 height 34
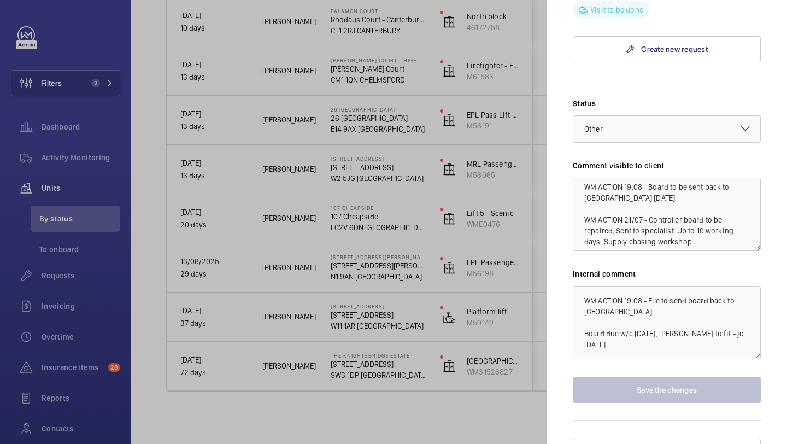
scroll to position [4, 0]
click at [519, 260] on div at bounding box center [393, 222] width 787 height 444
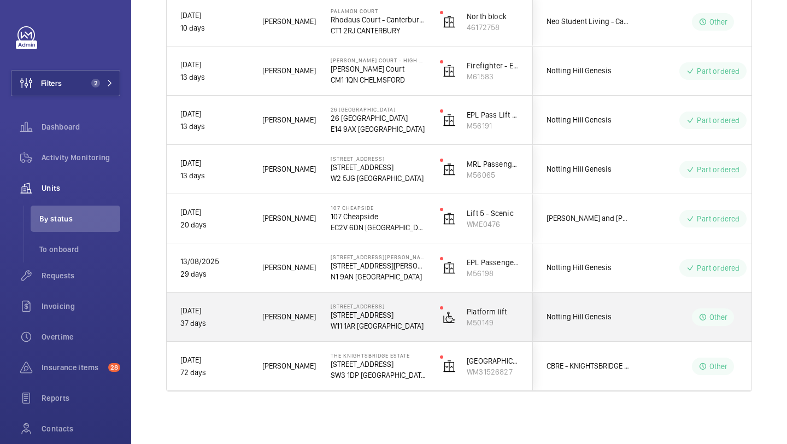
click at [584, 308] on div "Notting Hill Genesis" at bounding box center [582, 317] width 97 height 34
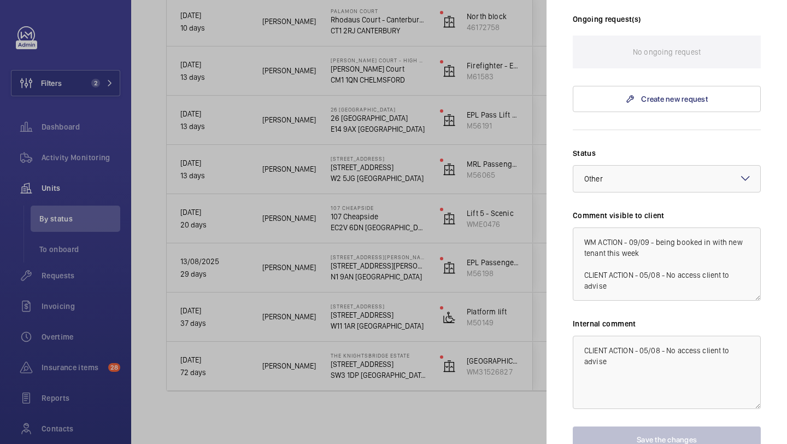
scroll to position [320, 0]
click at [471, 321] on div at bounding box center [393, 222] width 787 height 444
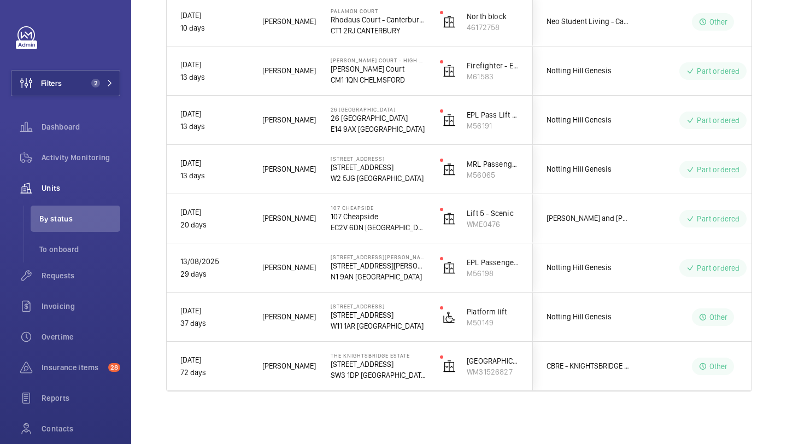
scroll to position [0, 0]
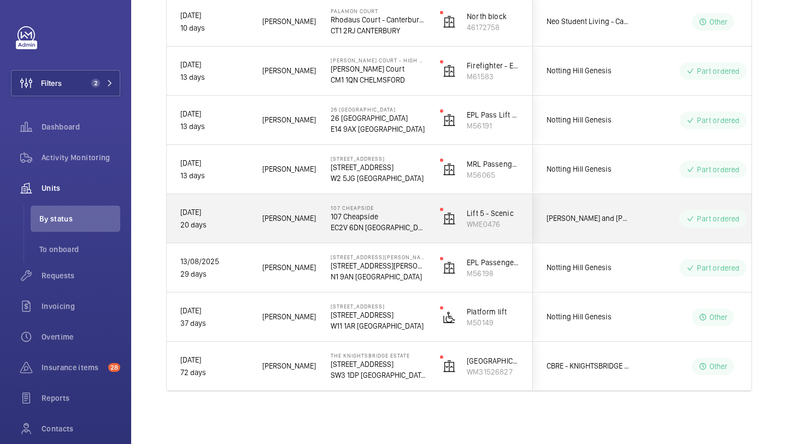
click at [587, 220] on span "Cushman and Wakefield 107 Cheapside" at bounding box center [589, 218] width 84 height 13
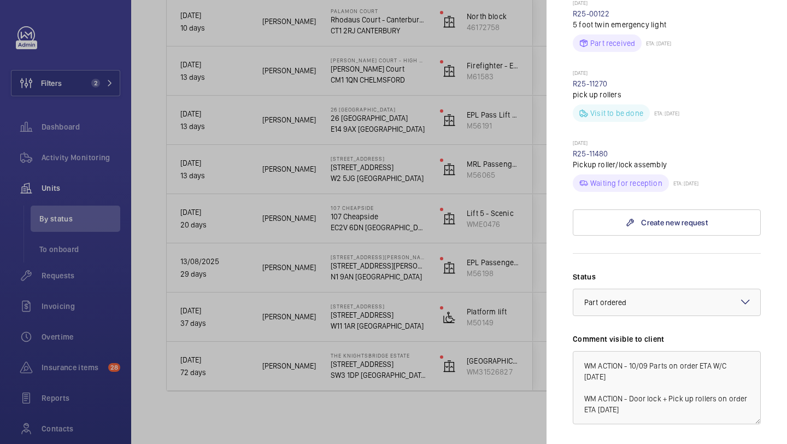
scroll to position [371, 0]
click at [501, 265] on div at bounding box center [393, 222] width 787 height 444
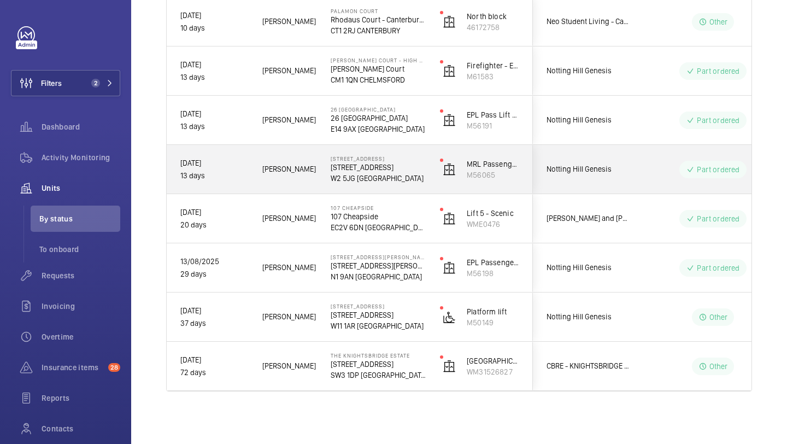
click at [589, 183] on div "Notting Hill Genesis" at bounding box center [582, 169] width 97 height 34
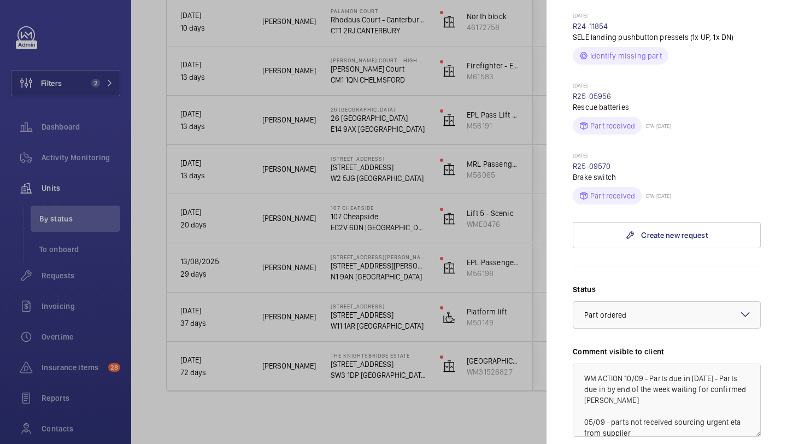
scroll to position [5, 0]
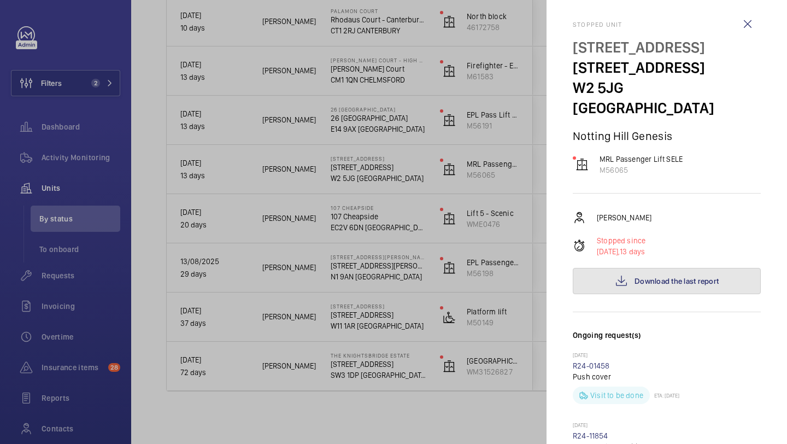
click at [619, 274] on mat-icon at bounding box center [621, 280] width 13 height 13
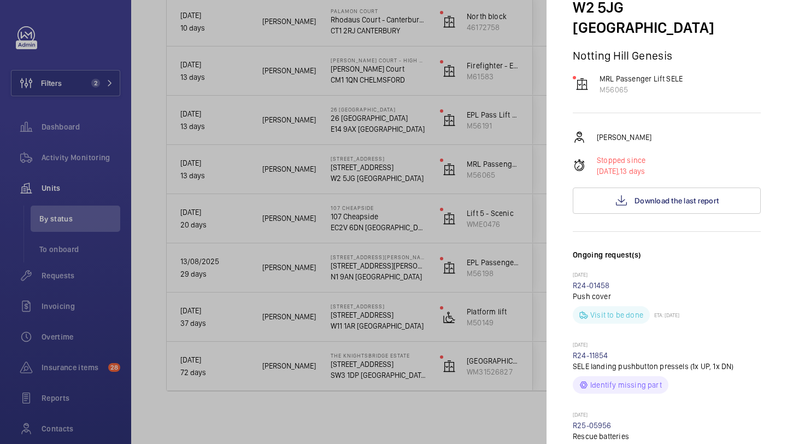
scroll to position [244, 0]
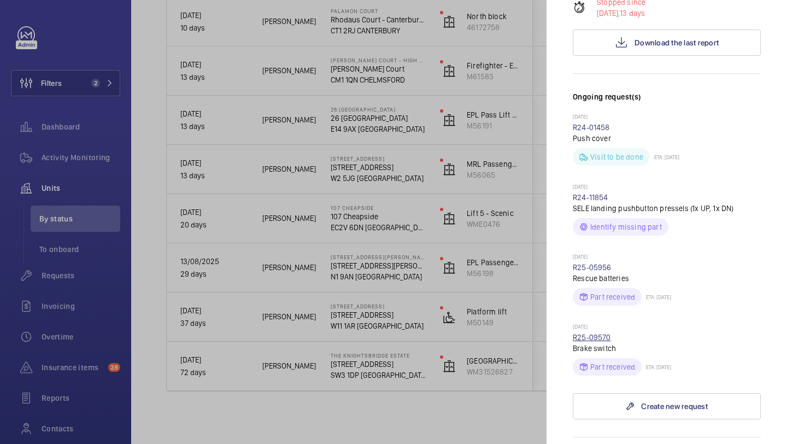
click at [607, 333] on link "R25-09570" at bounding box center [592, 337] width 38 height 9
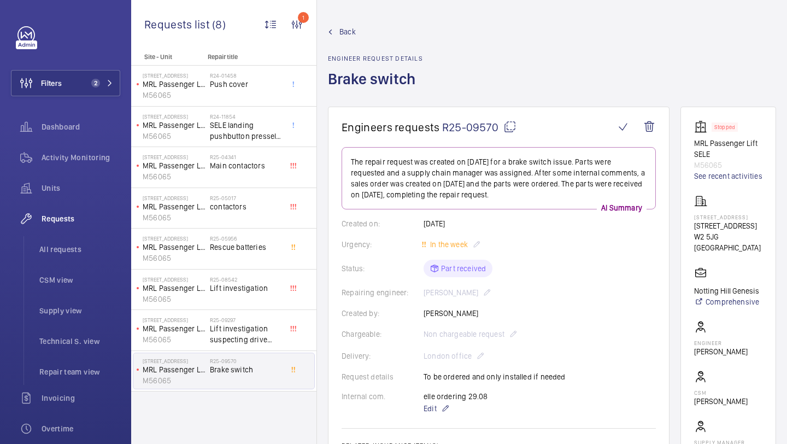
drag, startPoint x: 498, startPoint y: 130, endPoint x: 440, endPoint y: 125, distance: 58.1
click at [440, 125] on h1 "Engineers requests R25-09570" at bounding box center [478, 127] width 273 height 14
drag, startPoint x: 753, startPoint y: 239, endPoint x: 696, endPoint y: 239, distance: 56.9
click at [696, 231] on p "29-31 Talbot Road" at bounding box center [728, 225] width 68 height 11
copy p "29-31 Talbot Road"
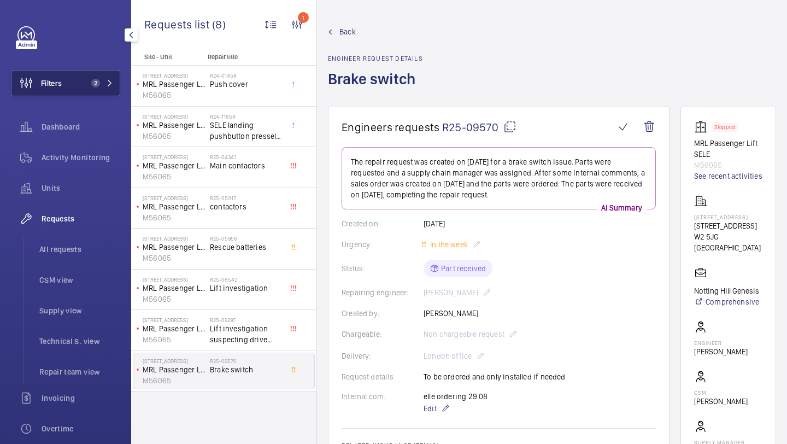
click at [92, 79] on span "2" at bounding box center [93, 83] width 13 height 9
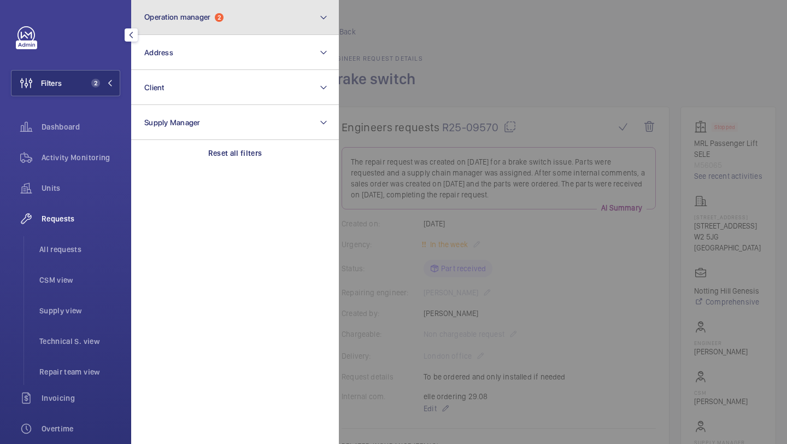
click at [174, 32] on button "Operation manager 2" at bounding box center [235, 17] width 208 height 35
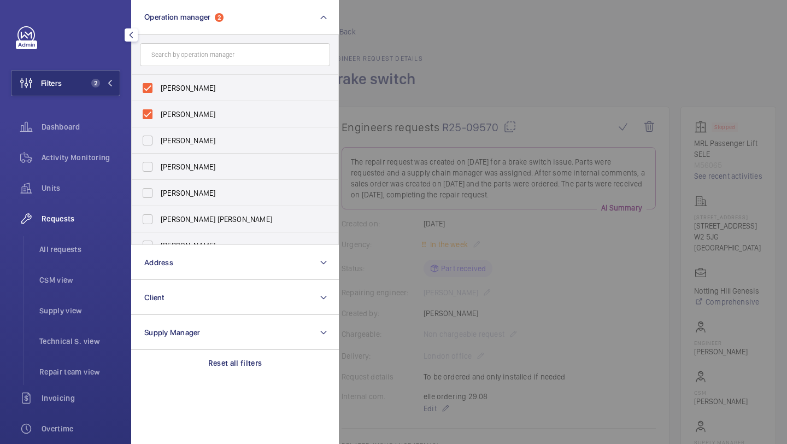
click at [393, 42] on div at bounding box center [732, 222] width 787 height 444
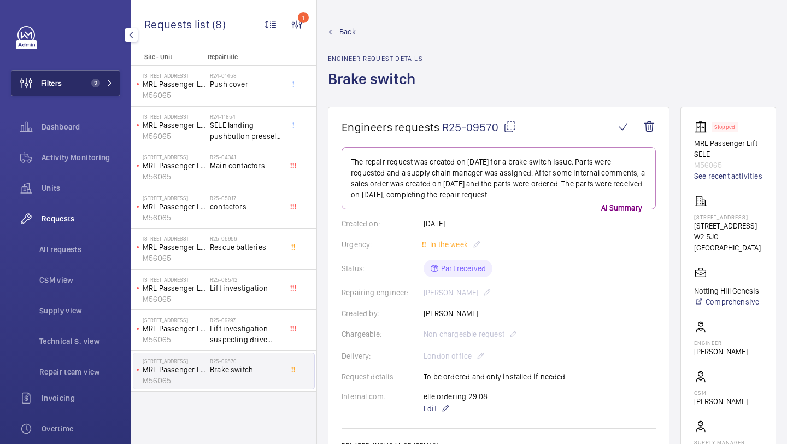
click at [82, 93] on button "Filters 2" at bounding box center [65, 83] width 109 height 26
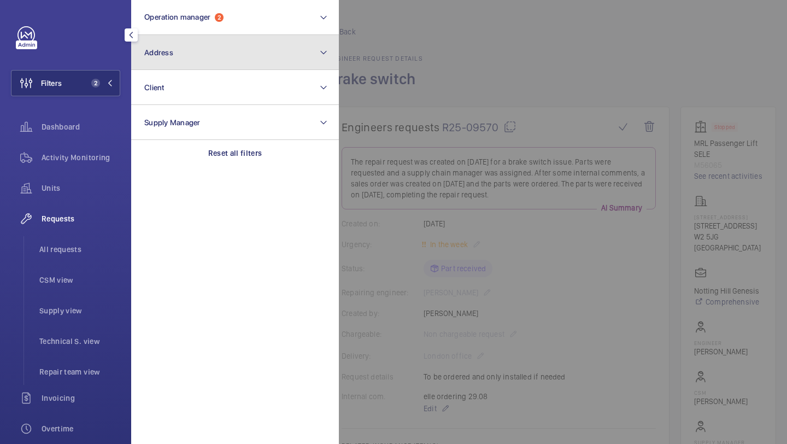
click at [194, 50] on button "Address" at bounding box center [235, 52] width 208 height 35
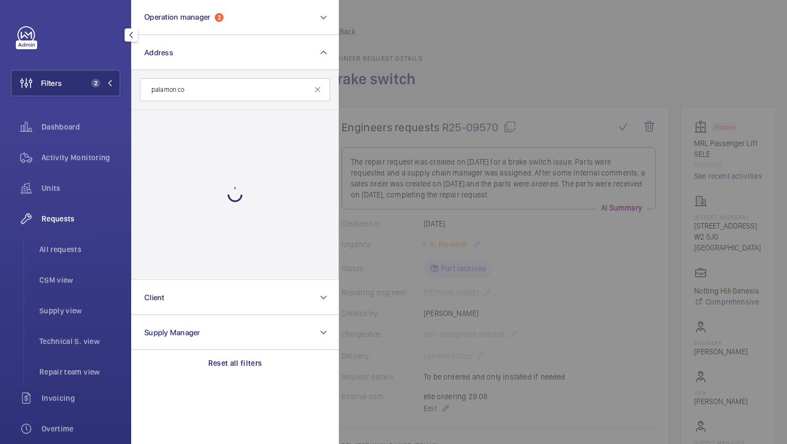
type input "palamon co"
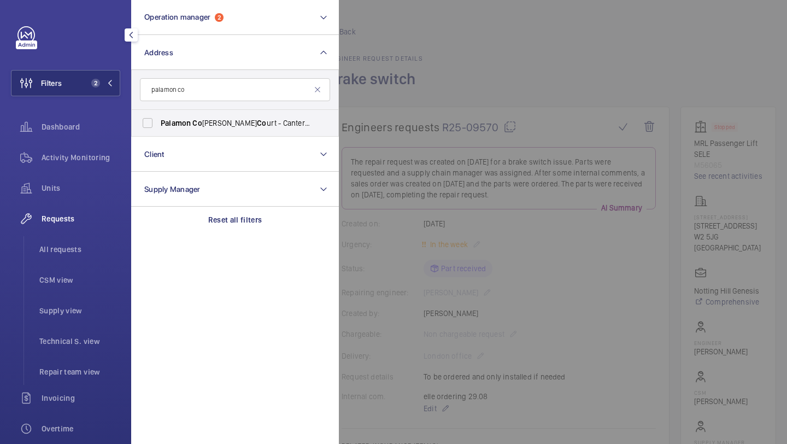
click at [184, 129] on label "Palamon Co urt - Rhodaus Co urt - Canterbury Student Ac co mmodation, CANTERBUR…" at bounding box center [227, 123] width 190 height 26
click at [159, 129] on input "Palamon Co urt - Rhodaus Co urt - Canterbury Student Ac co mmodation, CANTERBUR…" at bounding box center [148, 123] width 22 height 22
checkbox input "true"
click at [75, 268] on li "CSM view" at bounding box center [76, 280] width 90 height 26
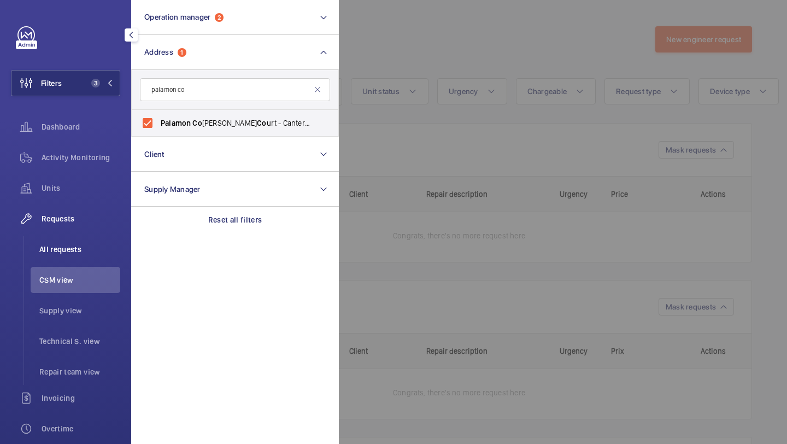
click at [77, 257] on li "All requests" at bounding box center [76, 249] width 90 height 26
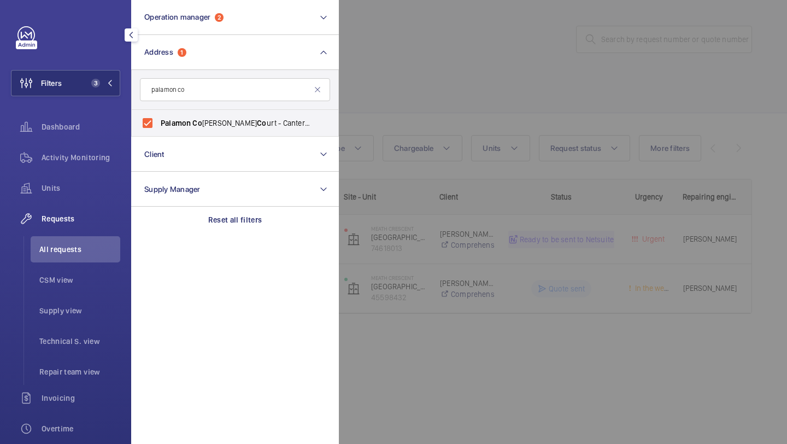
click at [432, 99] on div at bounding box center [732, 222] width 787 height 444
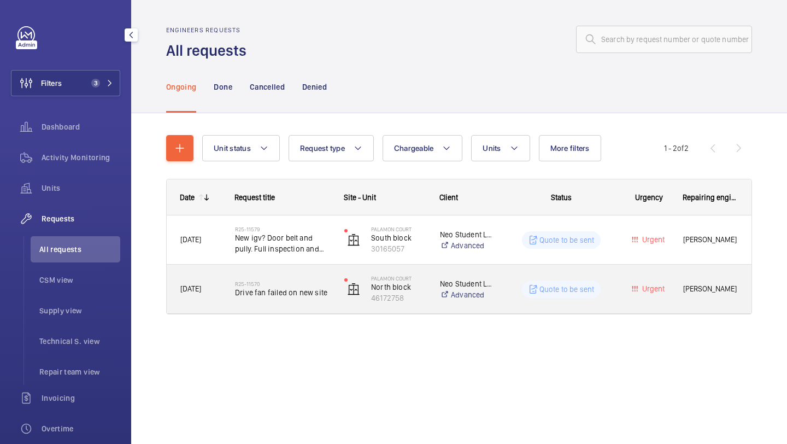
click at [295, 294] on span "Drive fan failed on new site" at bounding box center [282, 292] width 95 height 11
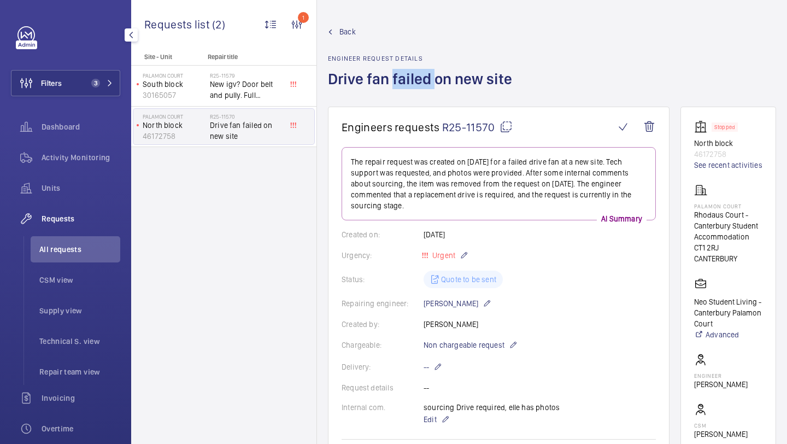
drag, startPoint x: 429, startPoint y: 79, endPoint x: 384, endPoint y: 79, distance: 44.8
click at [384, 79] on h1 "Drive fan failed on new site" at bounding box center [423, 88] width 191 height 38
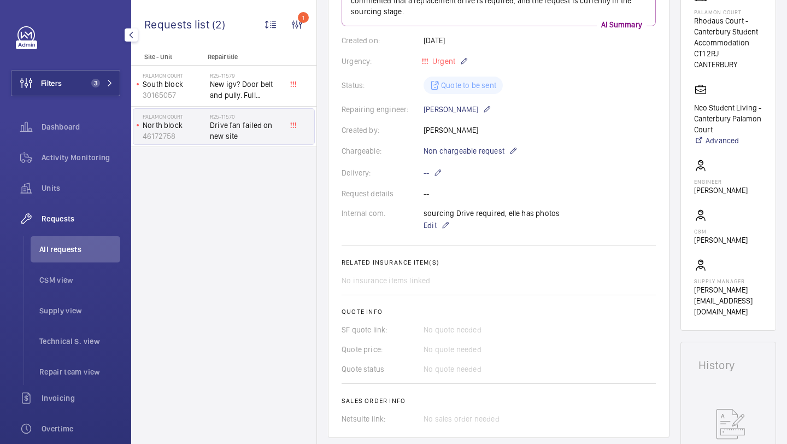
scroll to position [395, 0]
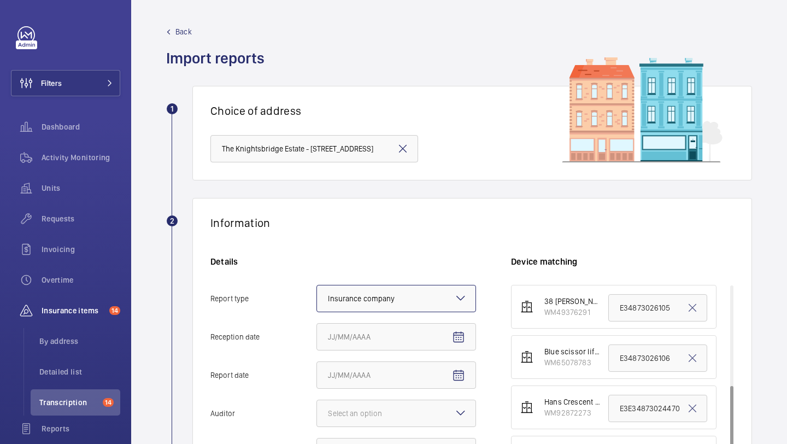
scroll to position [211, 0]
